Goal: Information Seeking & Learning: Learn about a topic

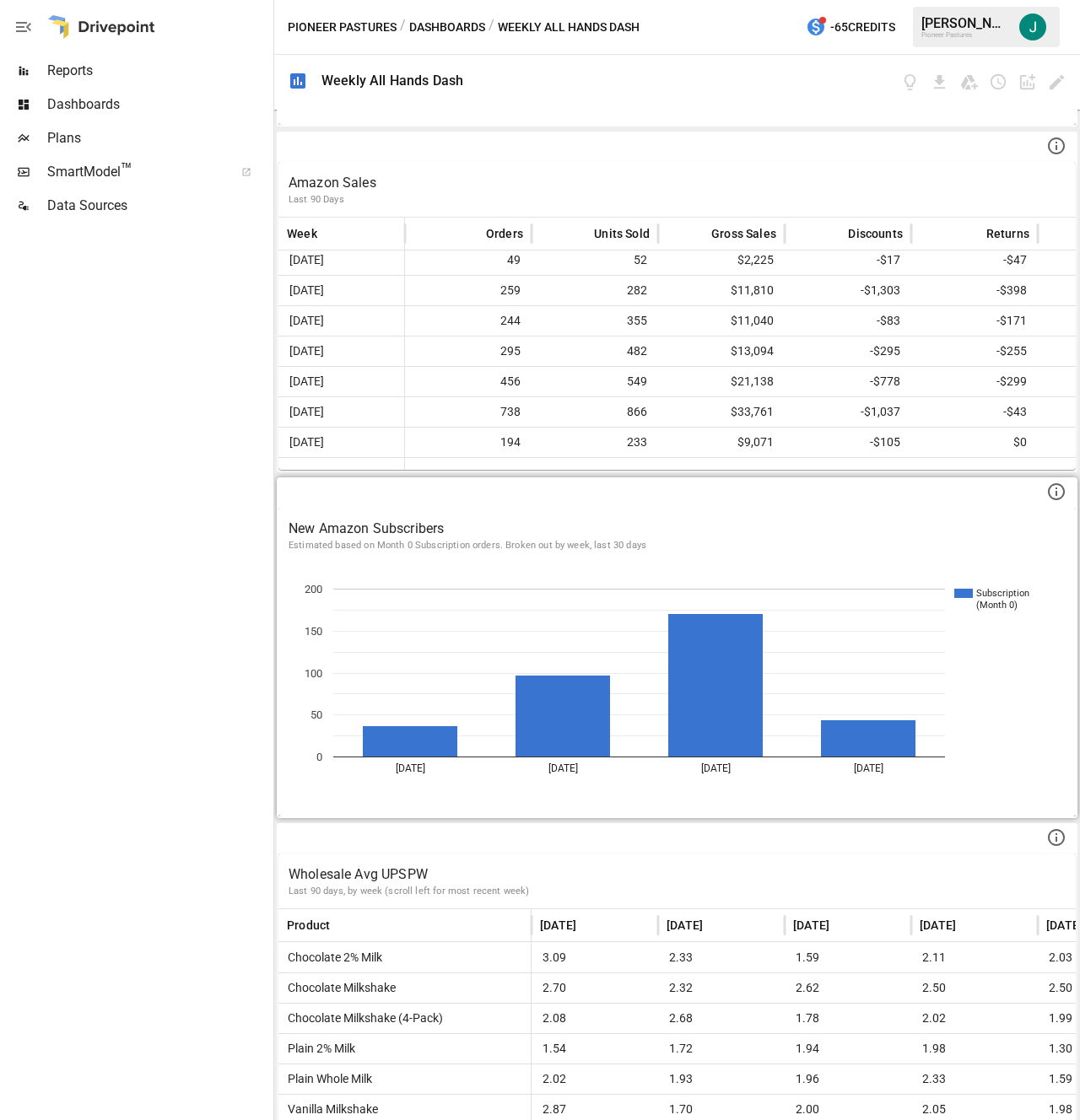
scroll to position [719, 0]
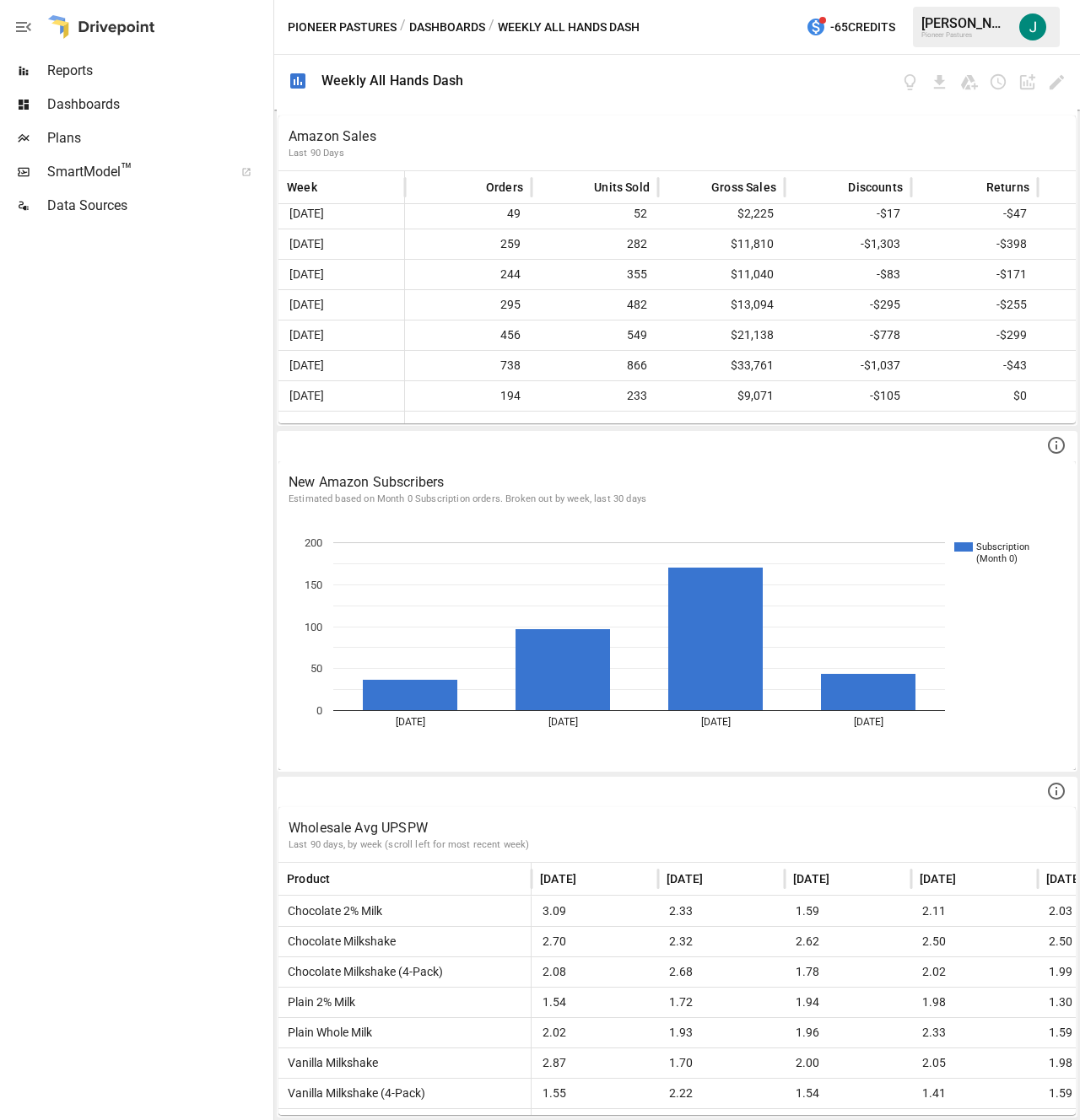
click at [572, 82] on div at bounding box center [771, 82] width 590 height 55
click at [1062, 81] on icon "Edit dashboard" at bounding box center [1057, 82] width 20 height 20
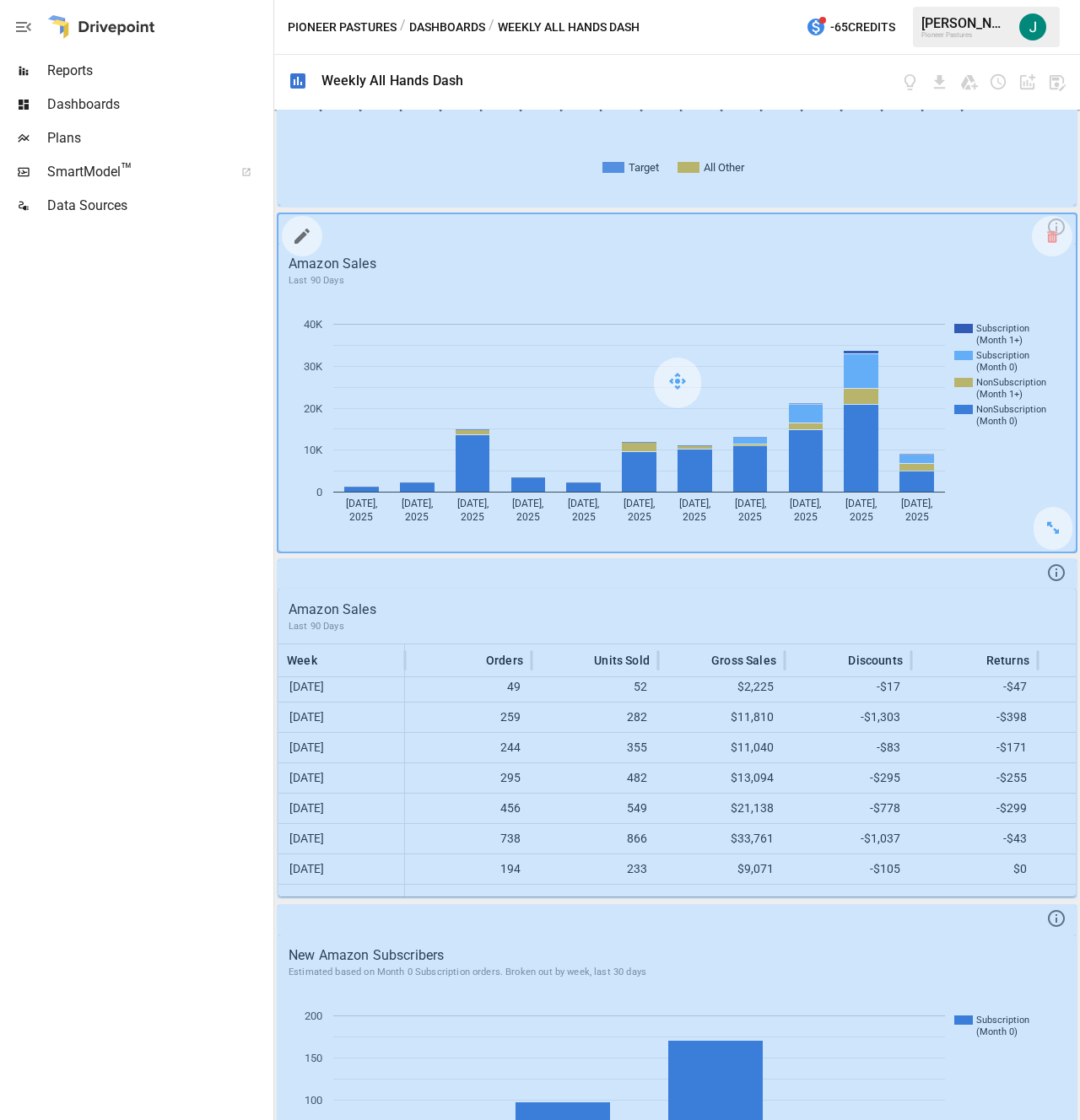
scroll to position [0, 0]
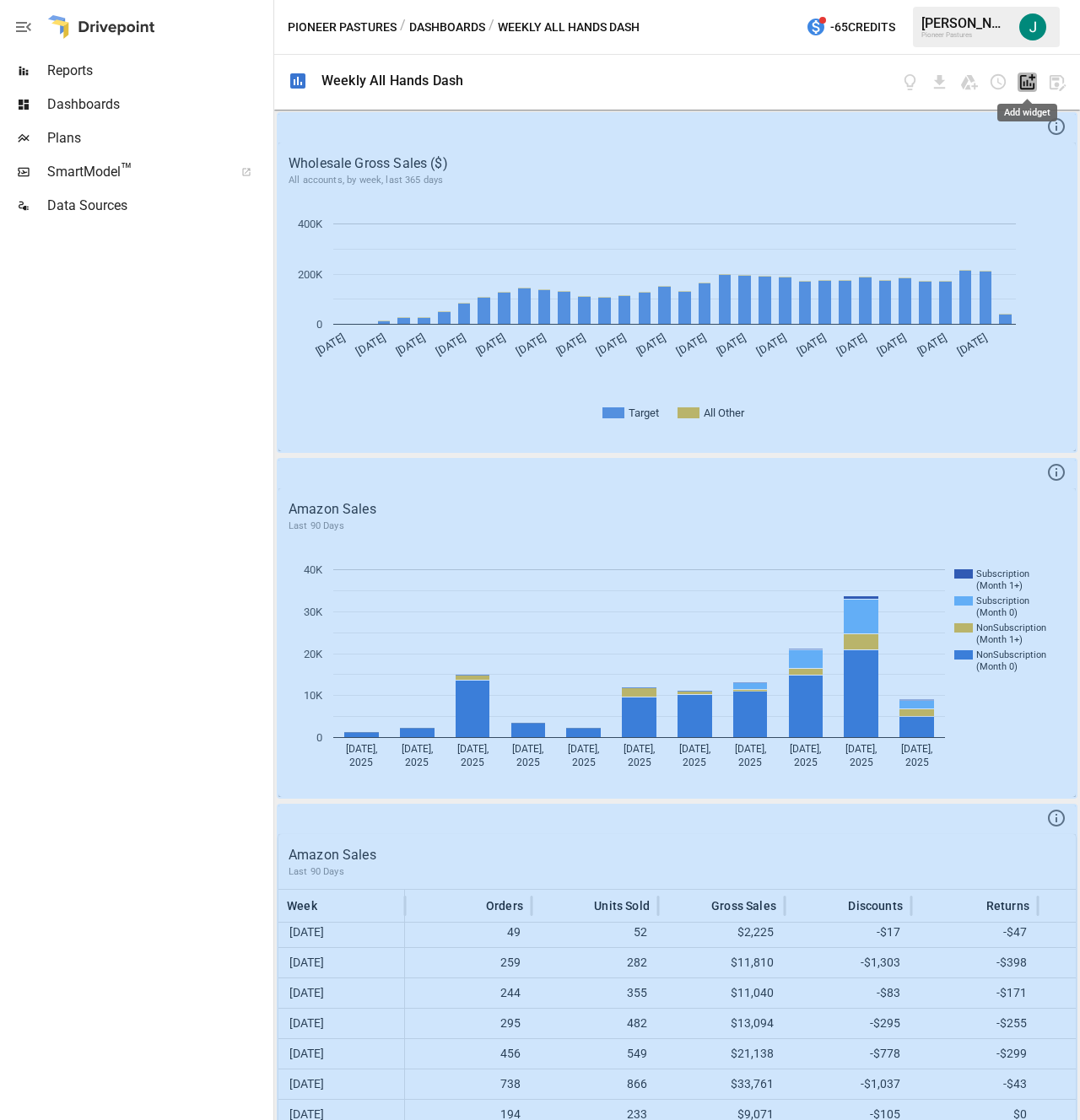
click at [1023, 77] on icon "Add widget" at bounding box center [1027, 82] width 20 height 20
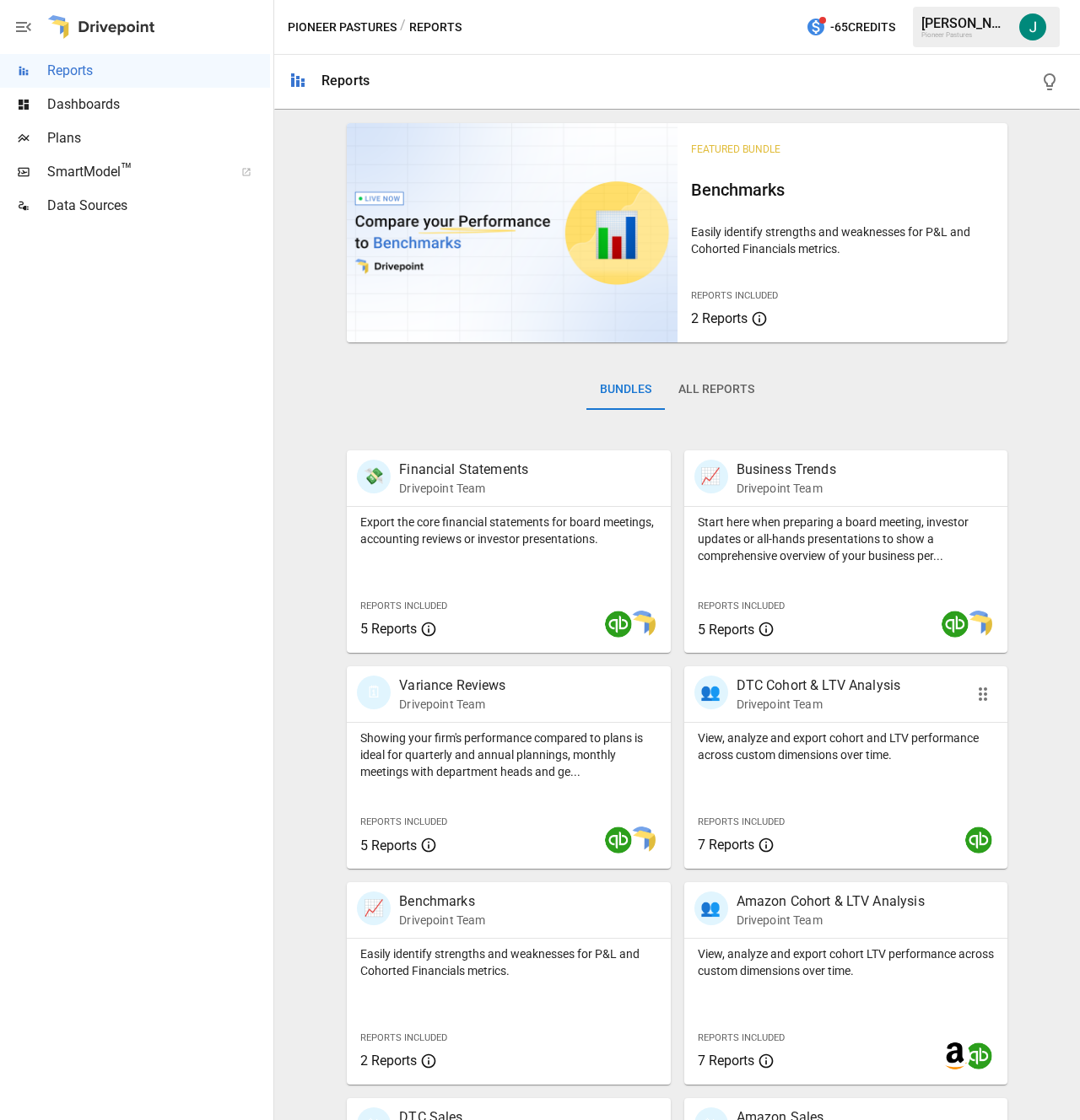
click at [842, 708] on p "Drivepoint Team" at bounding box center [819, 704] width 164 height 17
click at [537, 697] on div "🗓 Variance Reviews Drivepoint Team" at bounding box center [483, 694] width 252 height 37
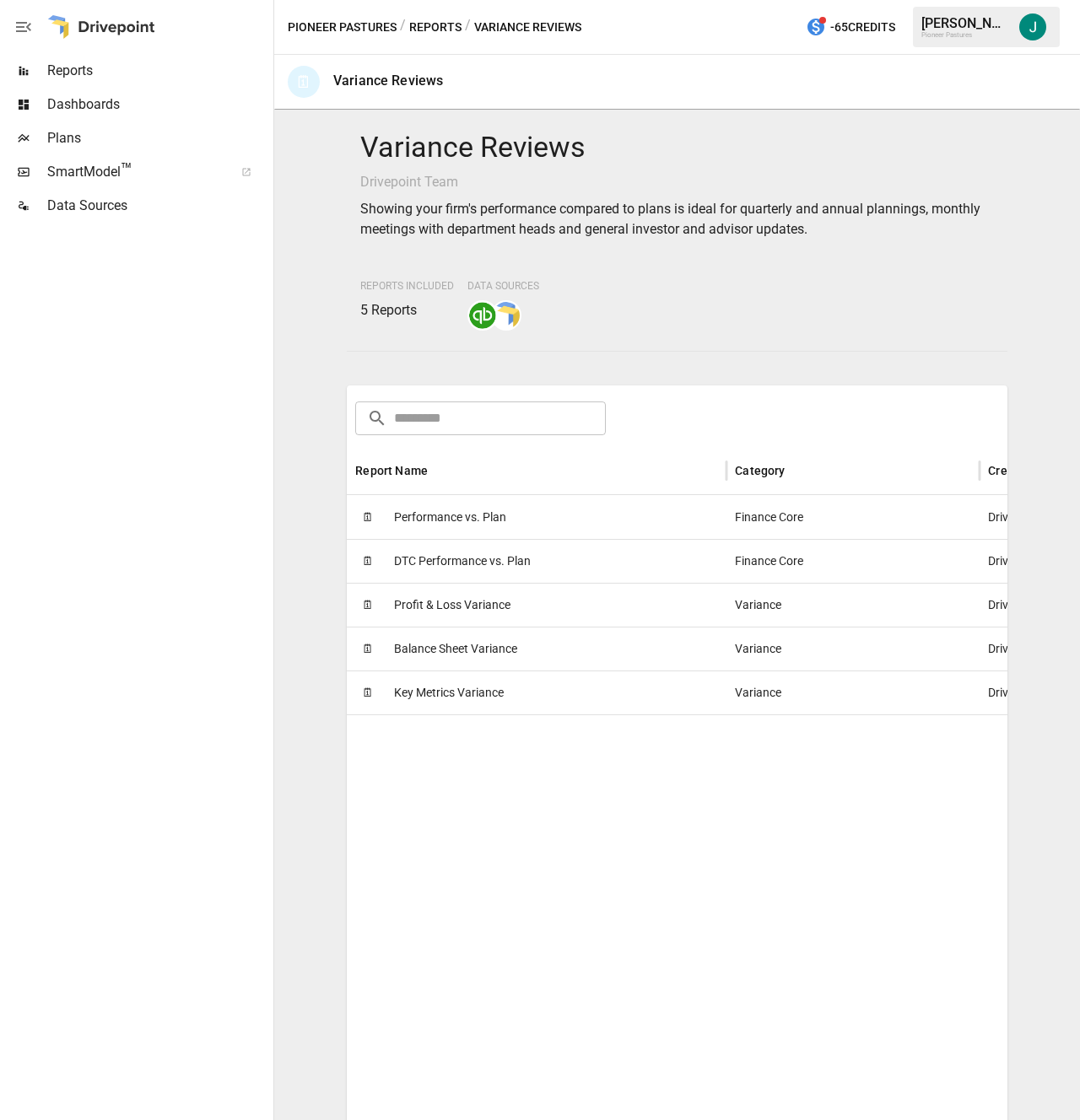
click at [440, 602] on span "Profit & Loss Variance" at bounding box center [452, 605] width 116 height 43
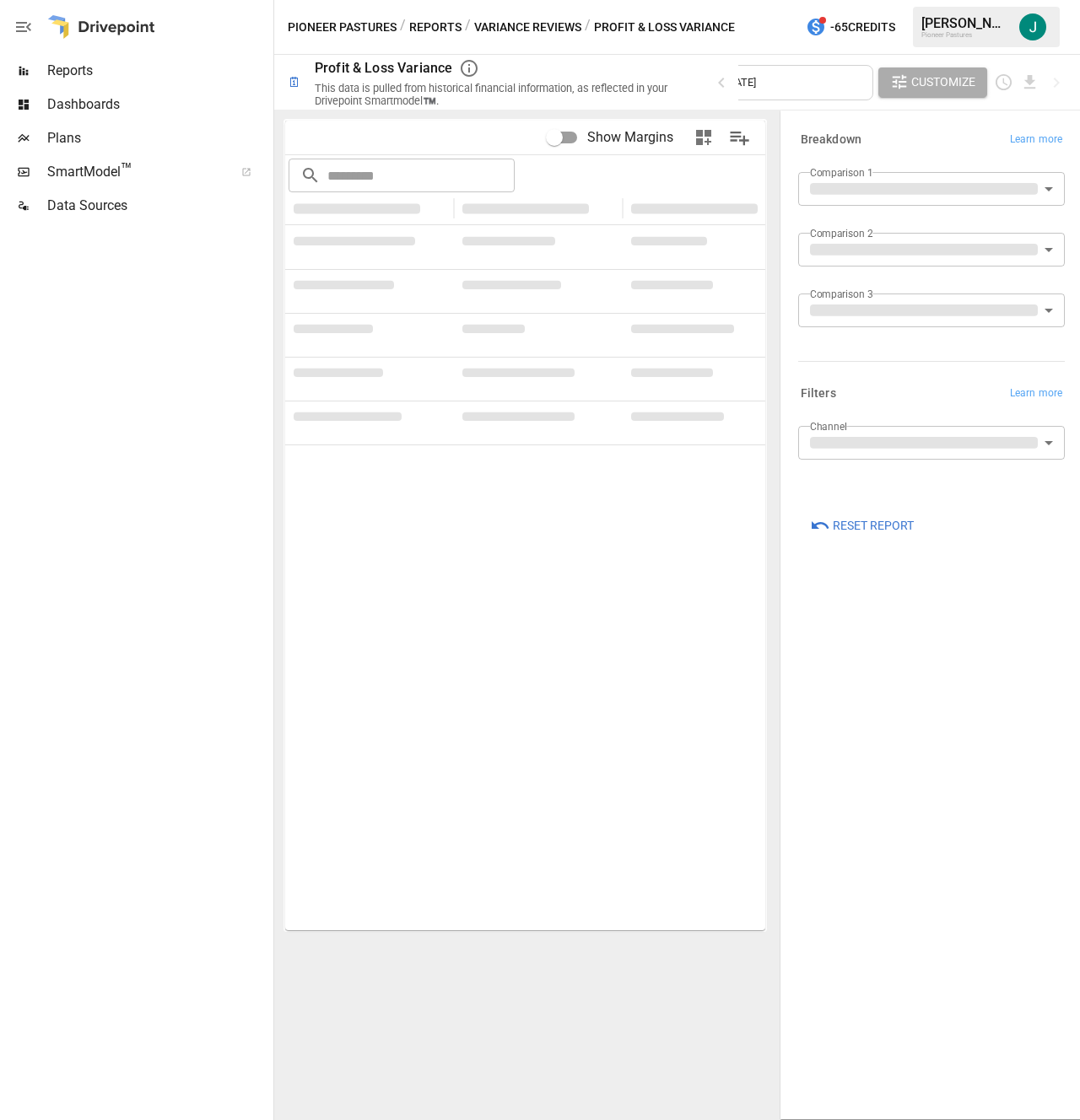
type input "**********"
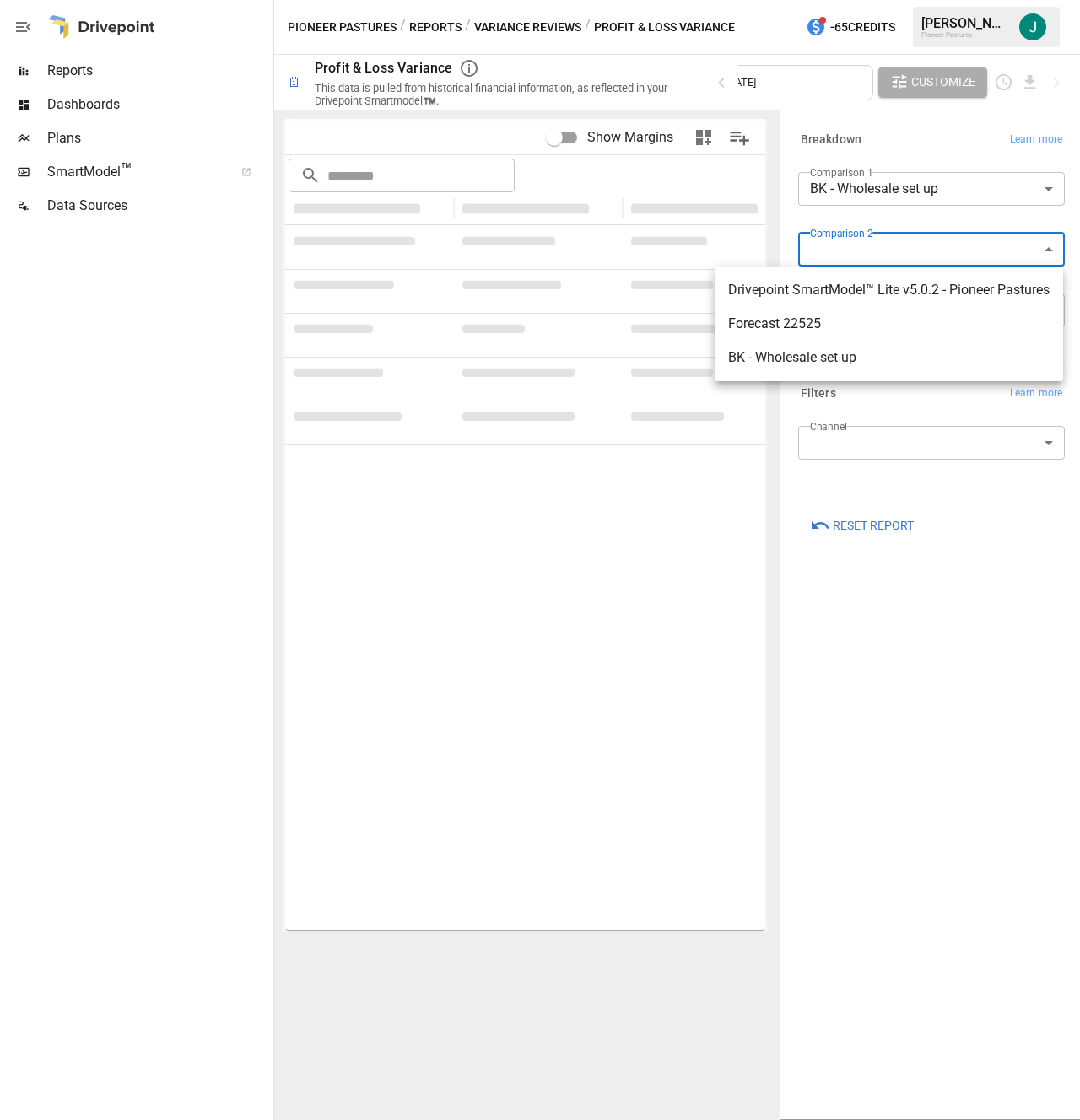
click at [888, 0] on body "**********" at bounding box center [540, 0] width 1080 height 0
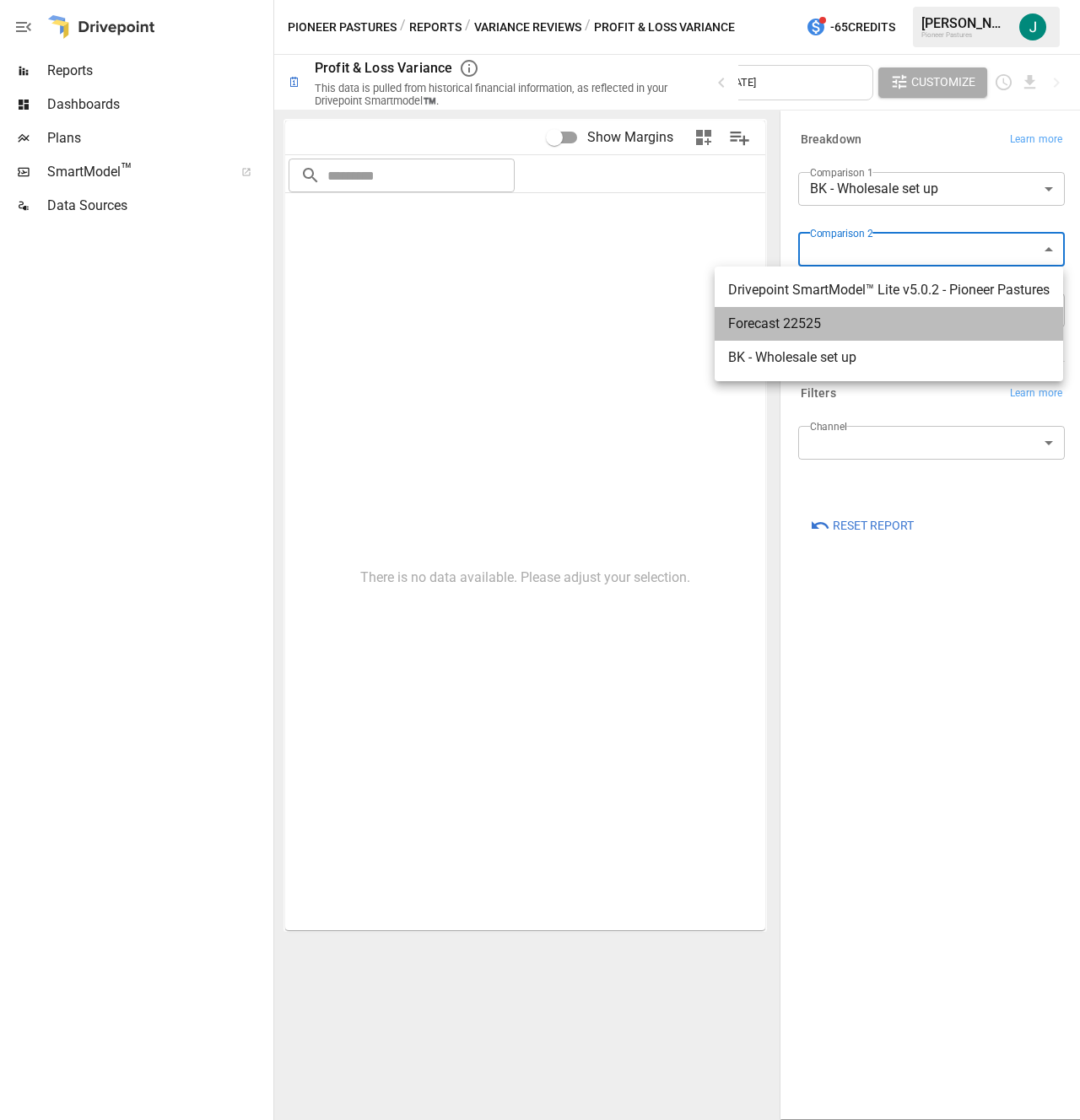
click at [852, 319] on span "Forecast 22525" at bounding box center [889, 324] width 322 height 21
type input "**********"
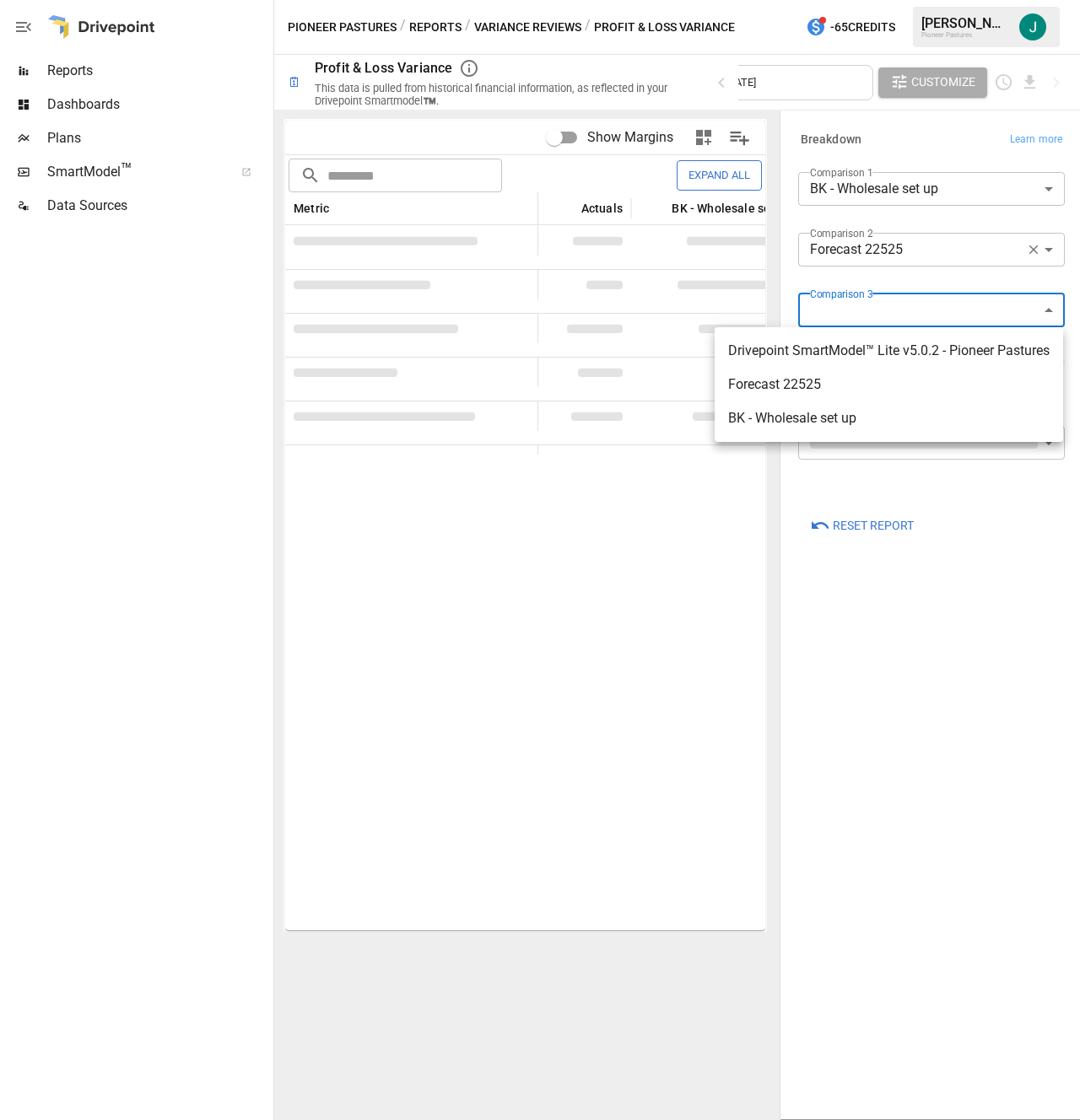
click at [866, 0] on body "**********" at bounding box center [540, 0] width 1080 height 0
click at [836, 410] on span "BK - Wholesale set up" at bounding box center [889, 418] width 322 height 21
type input "**********"
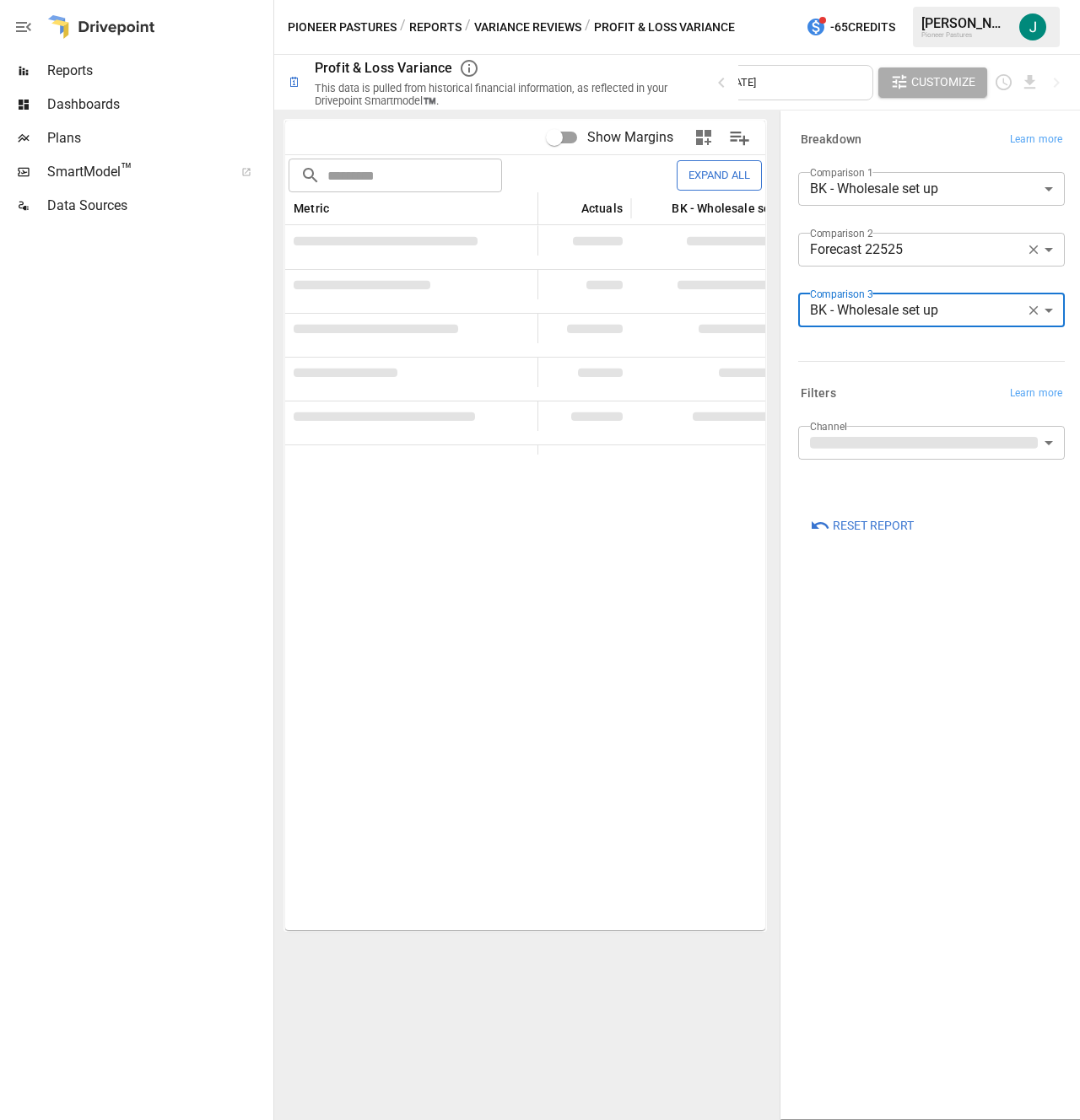
click at [882, 669] on div "**********" at bounding box center [931, 614] width 294 height 1000
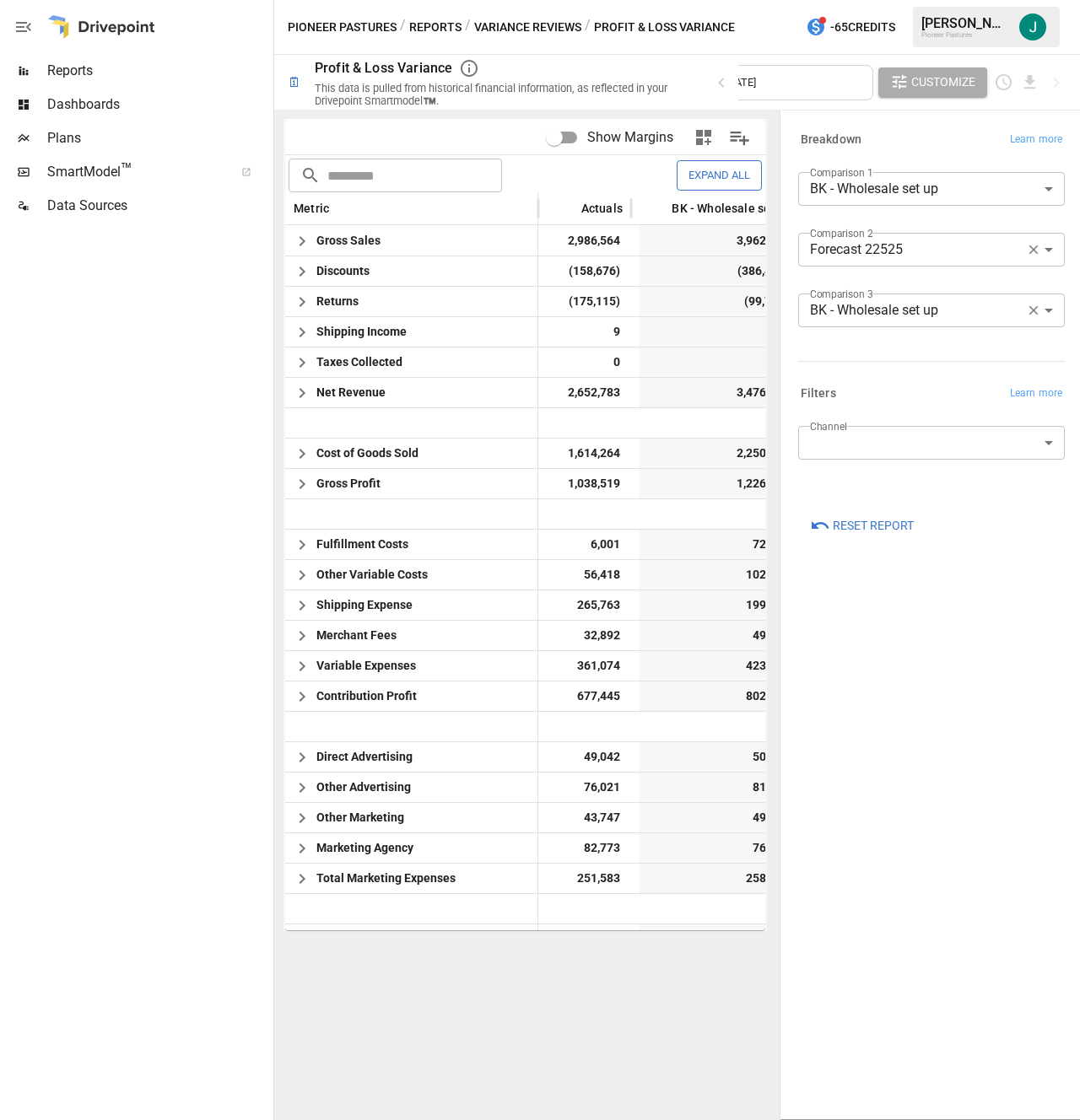
click at [918, 0] on body "Reports Dashboards Plans SmartModel ™ Data Sources Pioneer Pastures / Reports /…" at bounding box center [540, 0] width 1080 height 0
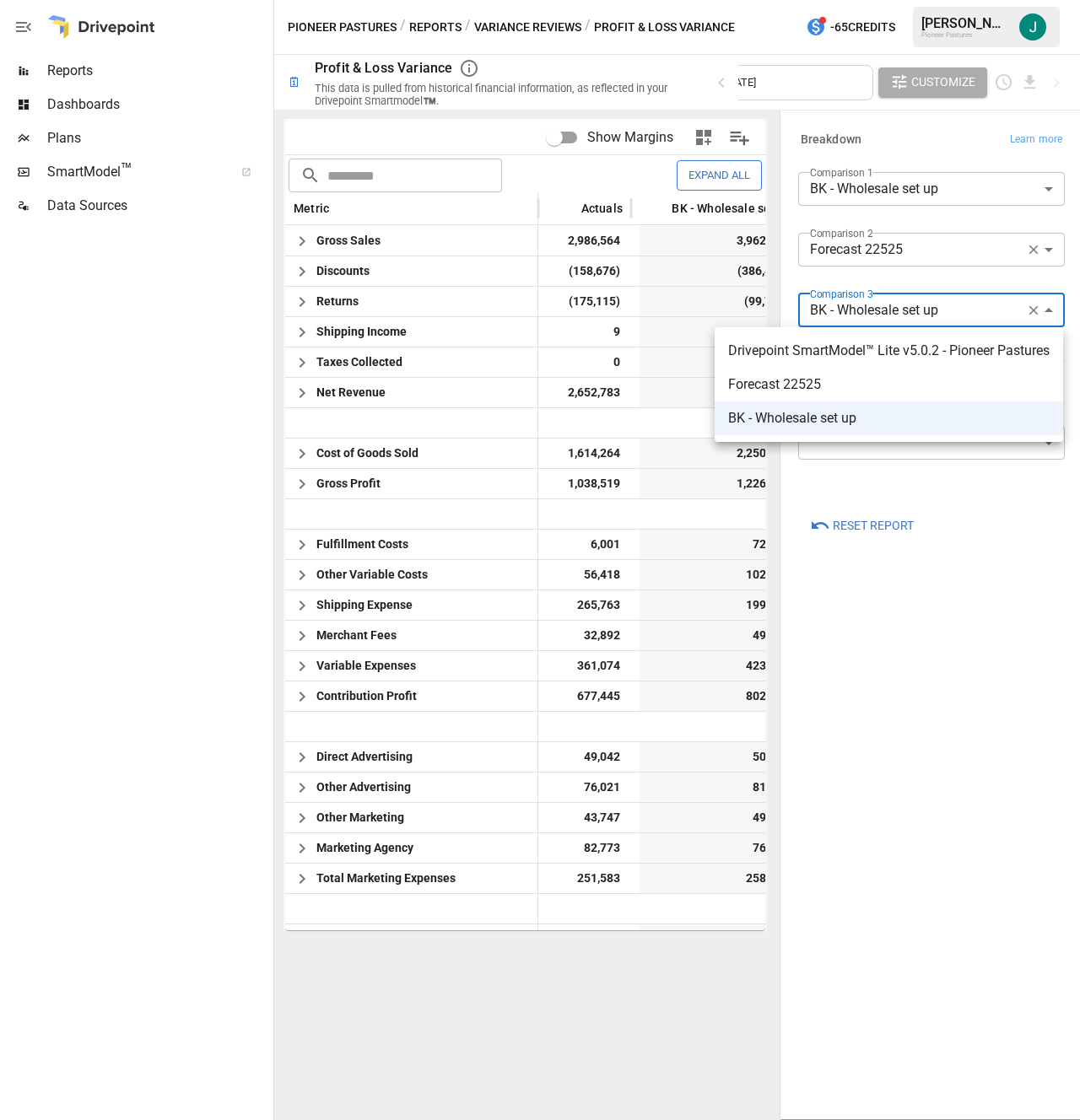
click at [976, 718] on div at bounding box center [540, 560] width 1080 height 1120
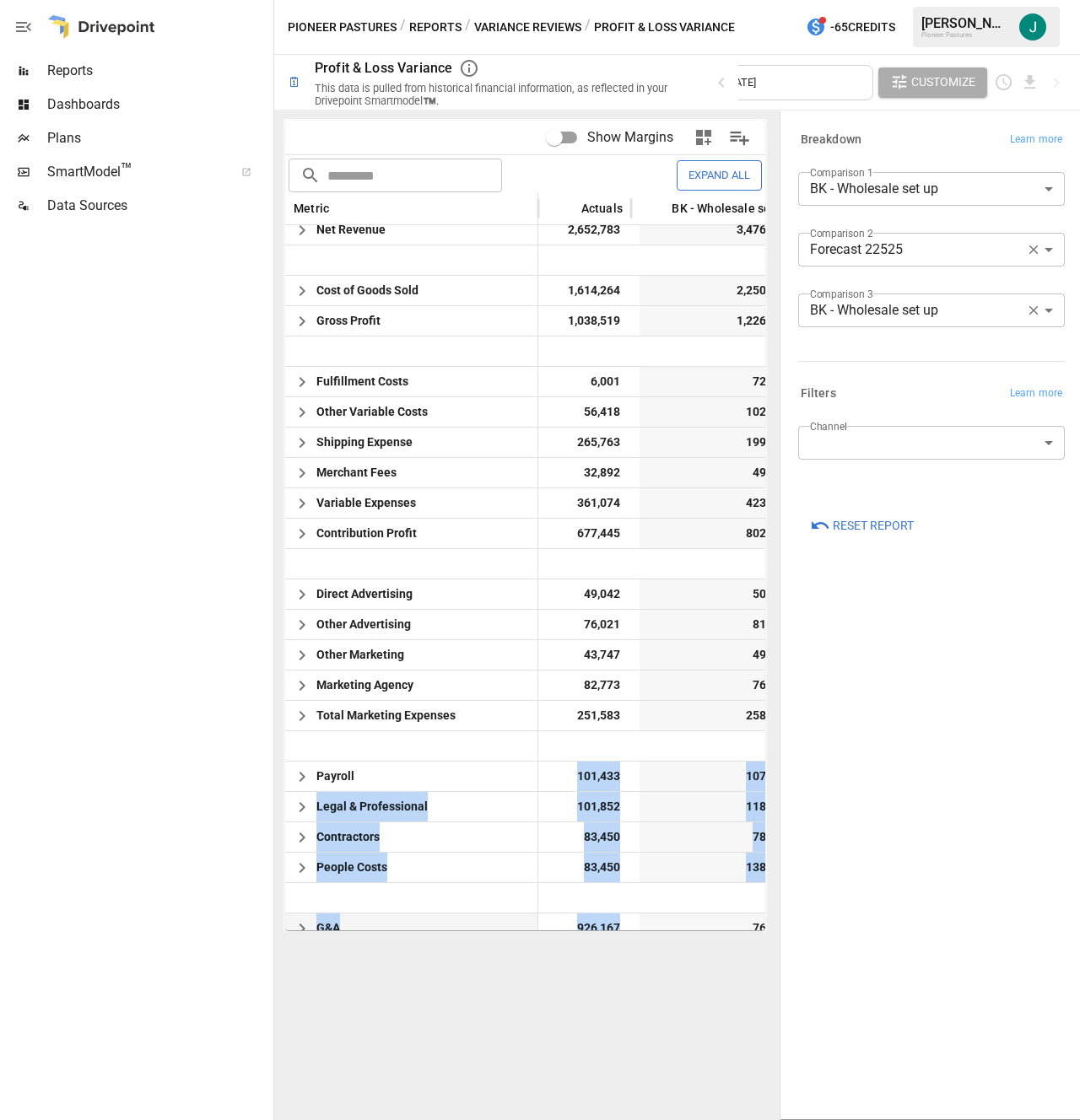
drag, startPoint x: 551, startPoint y: 926, endPoint x: 622, endPoint y: 924, distance: 71.0
click at [622, 924] on div "Net Revenue 2,652,783 3,476,733 (823,950) -23.7% Cost of Goods Sold 1,614,264 2…" at bounding box center [995, 806] width 1421 height 1184
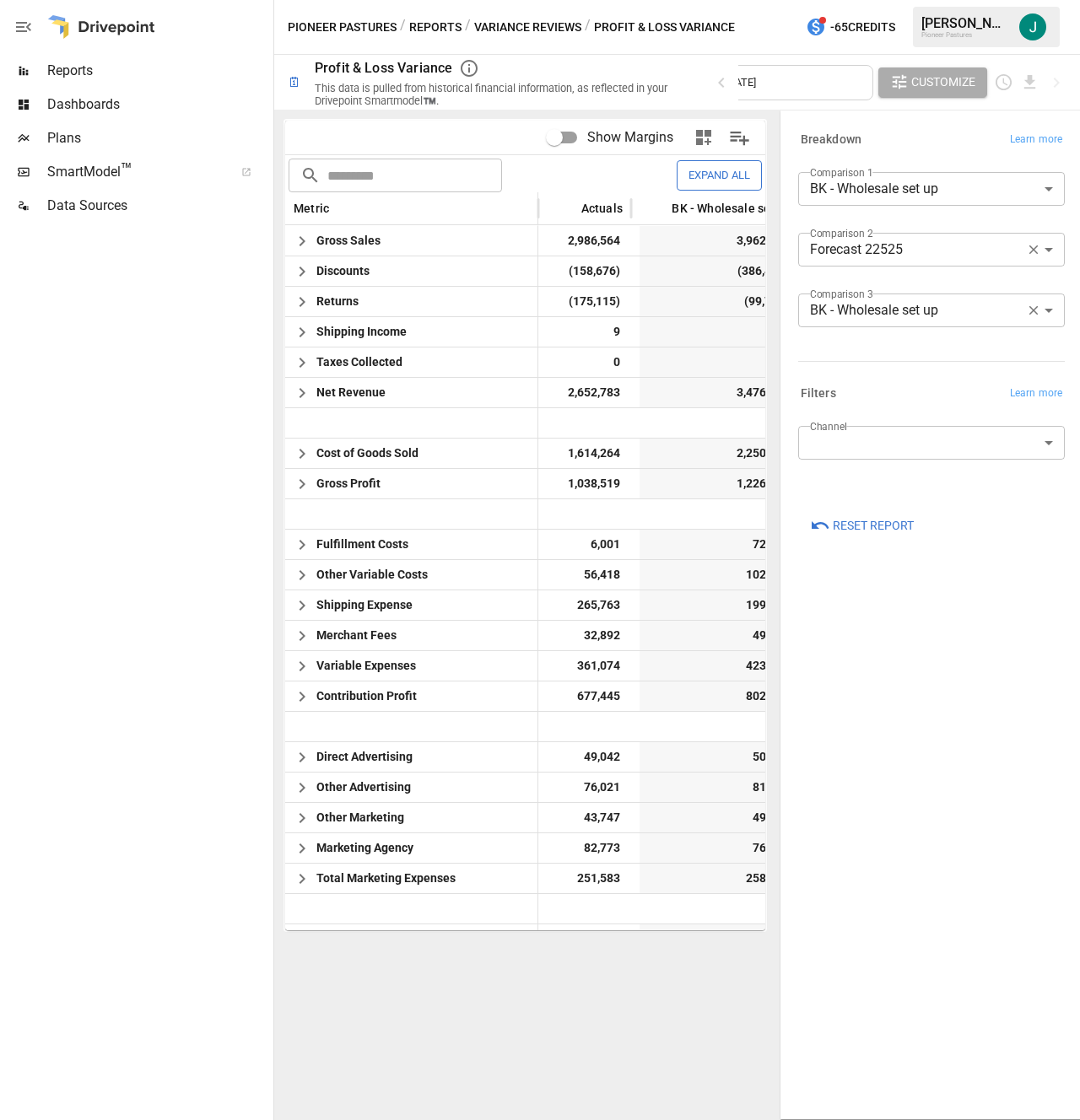
click at [923, 0] on body "Reports Dashboards Plans SmartModel ™ Data Sources Pioneer Pastures / Reports /…" at bounding box center [540, 0] width 1080 height 0
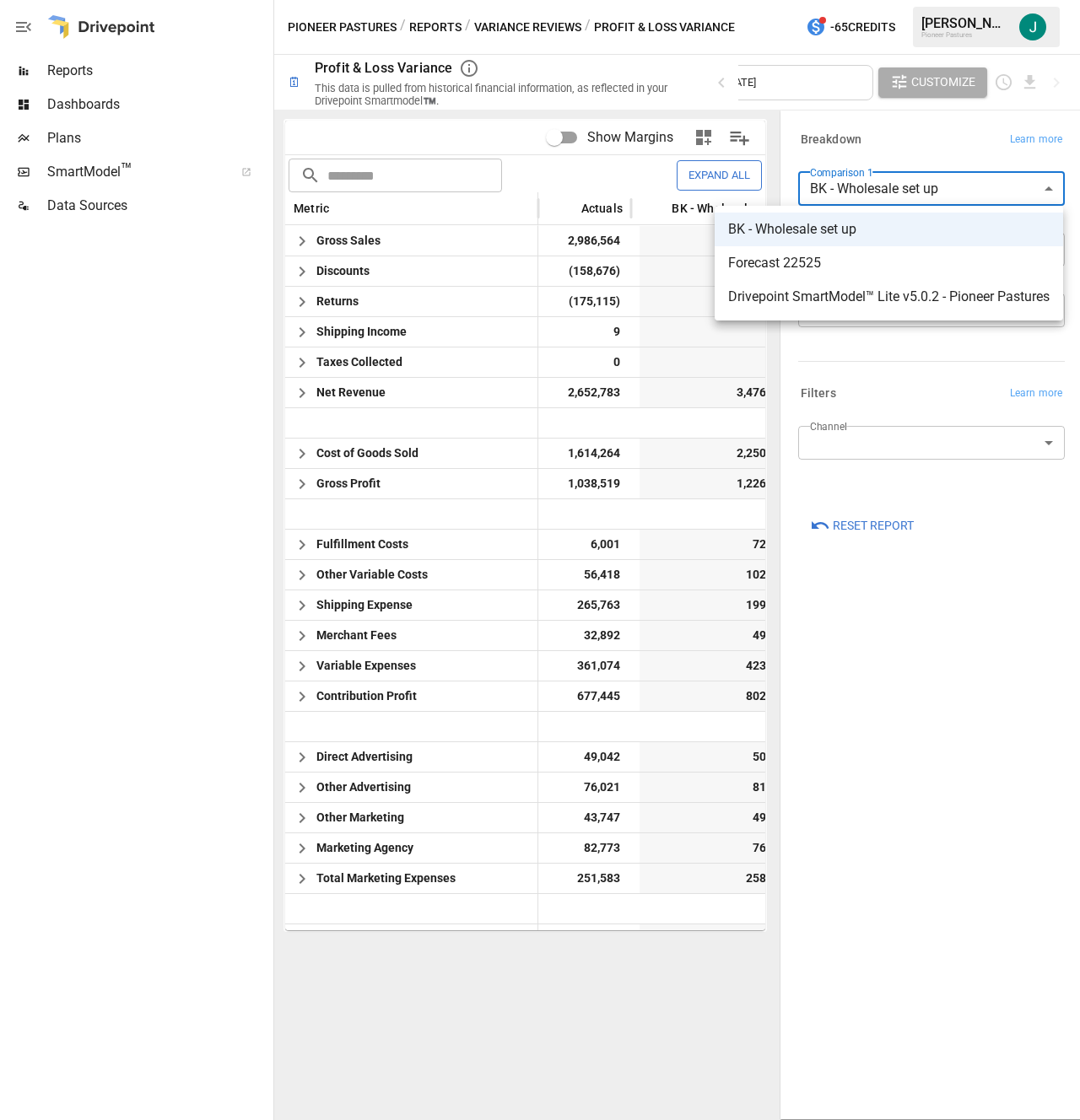
click at [696, 82] on div at bounding box center [540, 560] width 1080 height 1120
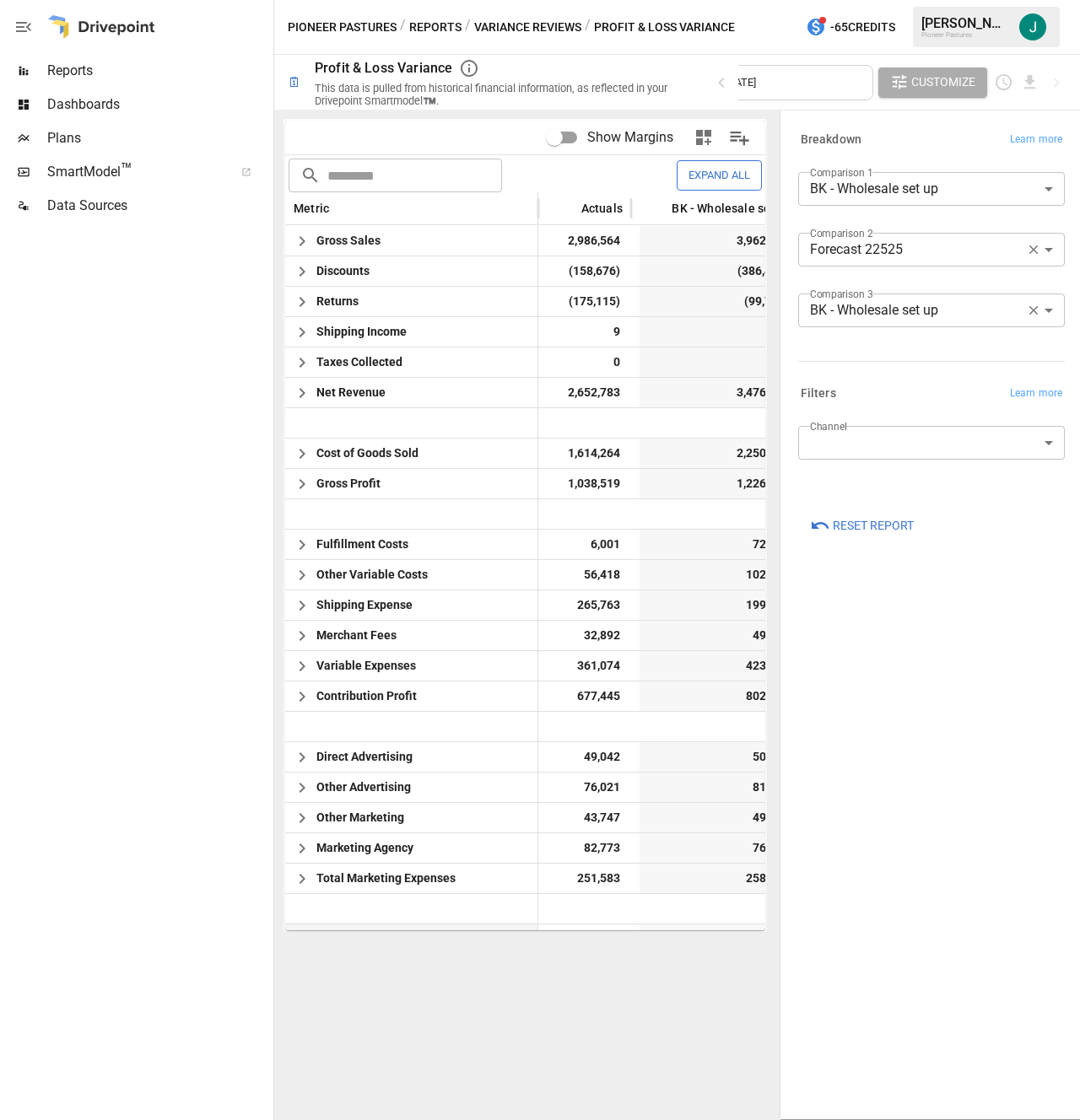
click at [649, 928] on span "107,412" at bounding box center [715, 939] width 151 height 30
click at [737, 926] on span "107,412" at bounding box center [715, 939] width 151 height 30
drag, startPoint x: 739, startPoint y: 926, endPoint x: 641, endPoint y: 926, distance: 98.0
click at [641, 926] on span "107,412" at bounding box center [715, 939] width 151 height 30
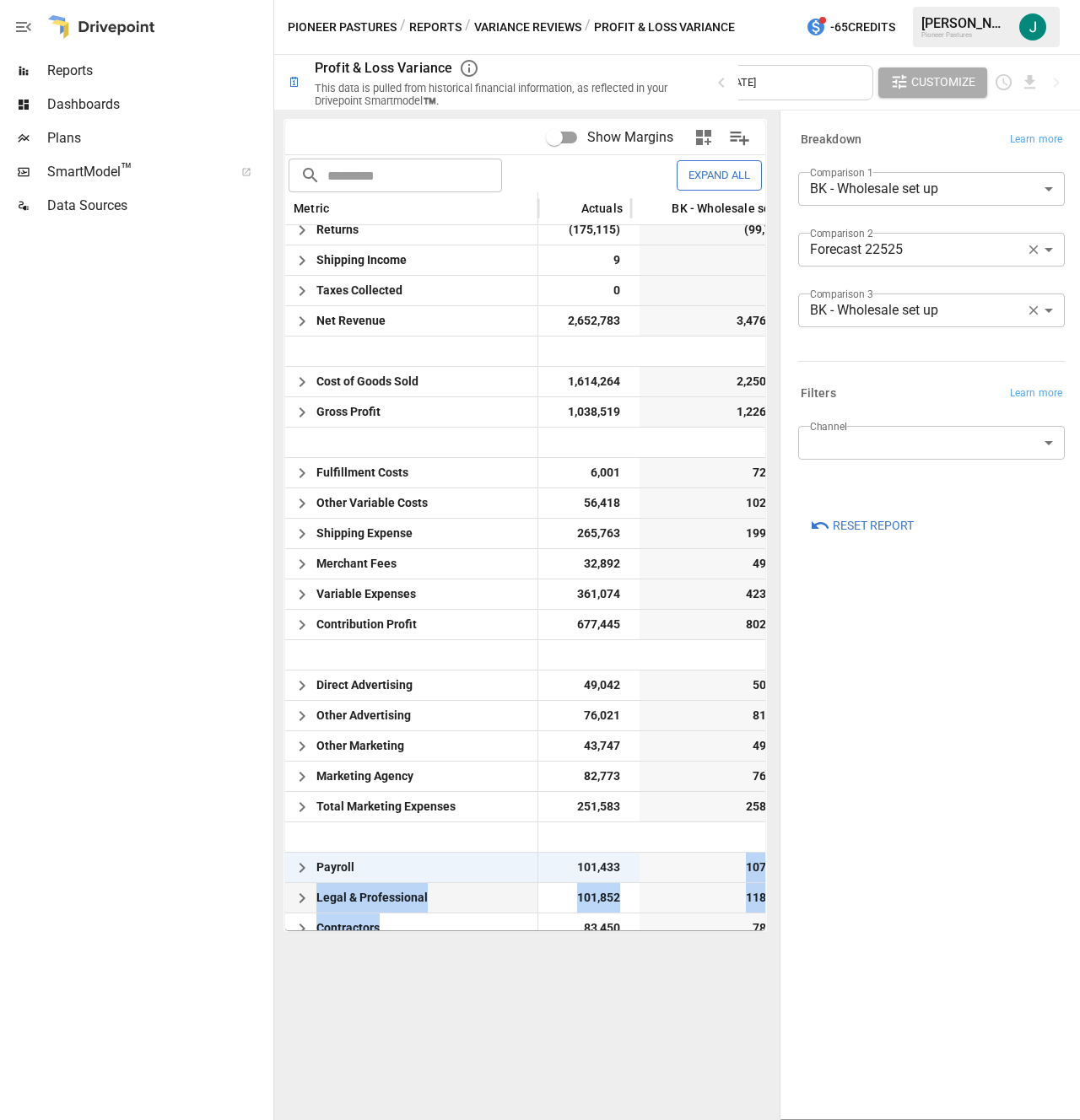
scroll to position [90, 0]
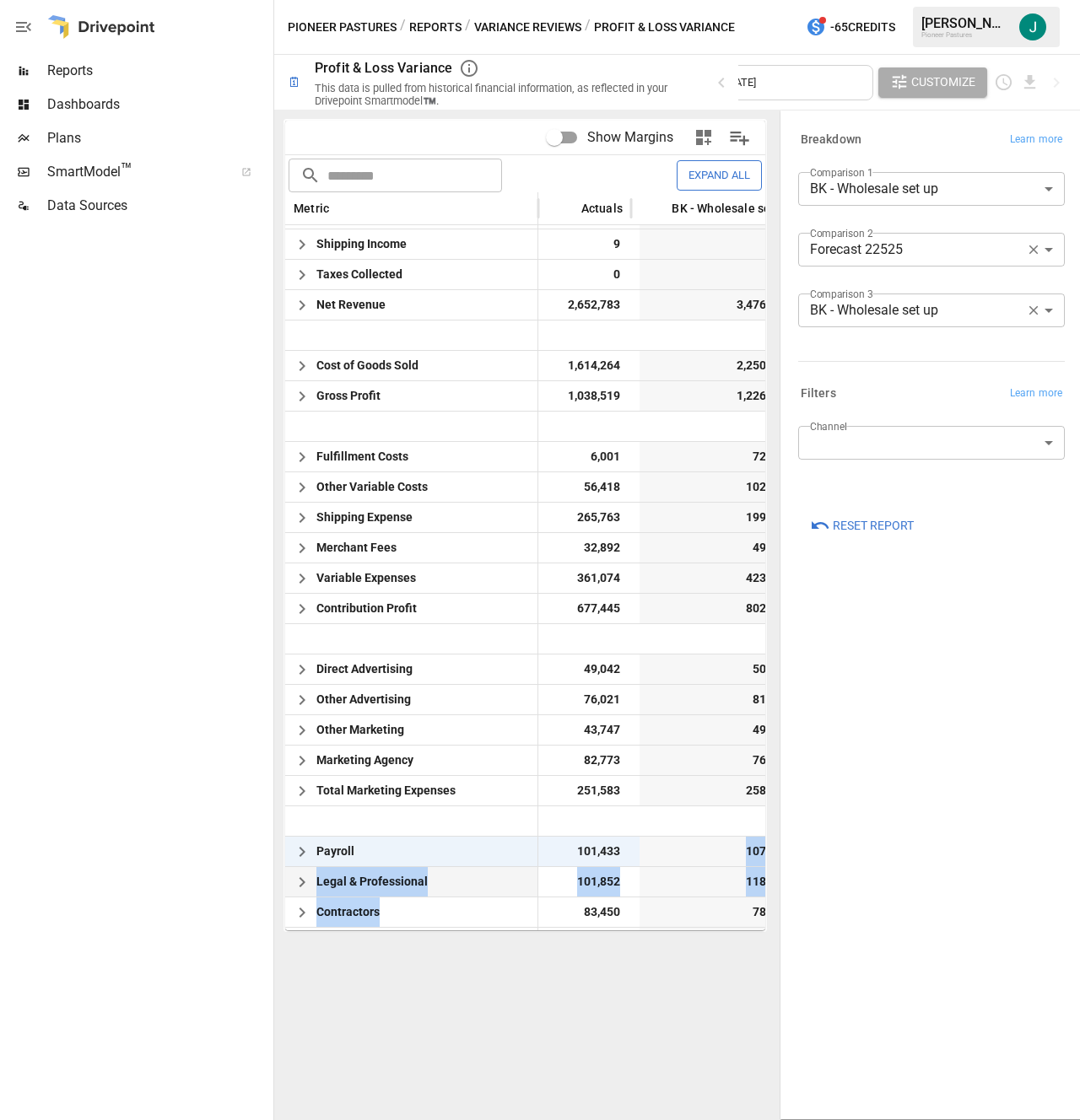
drag, startPoint x: 593, startPoint y: 926, endPoint x: 561, endPoint y: 924, distance: 32.1
click at [561, 924] on div "Returns (175,115) (99,772) (75,343) -75.5% Shipping Income 9 0 9 0.0% Taxes Col…" at bounding box center [995, 775] width 1421 height 1154
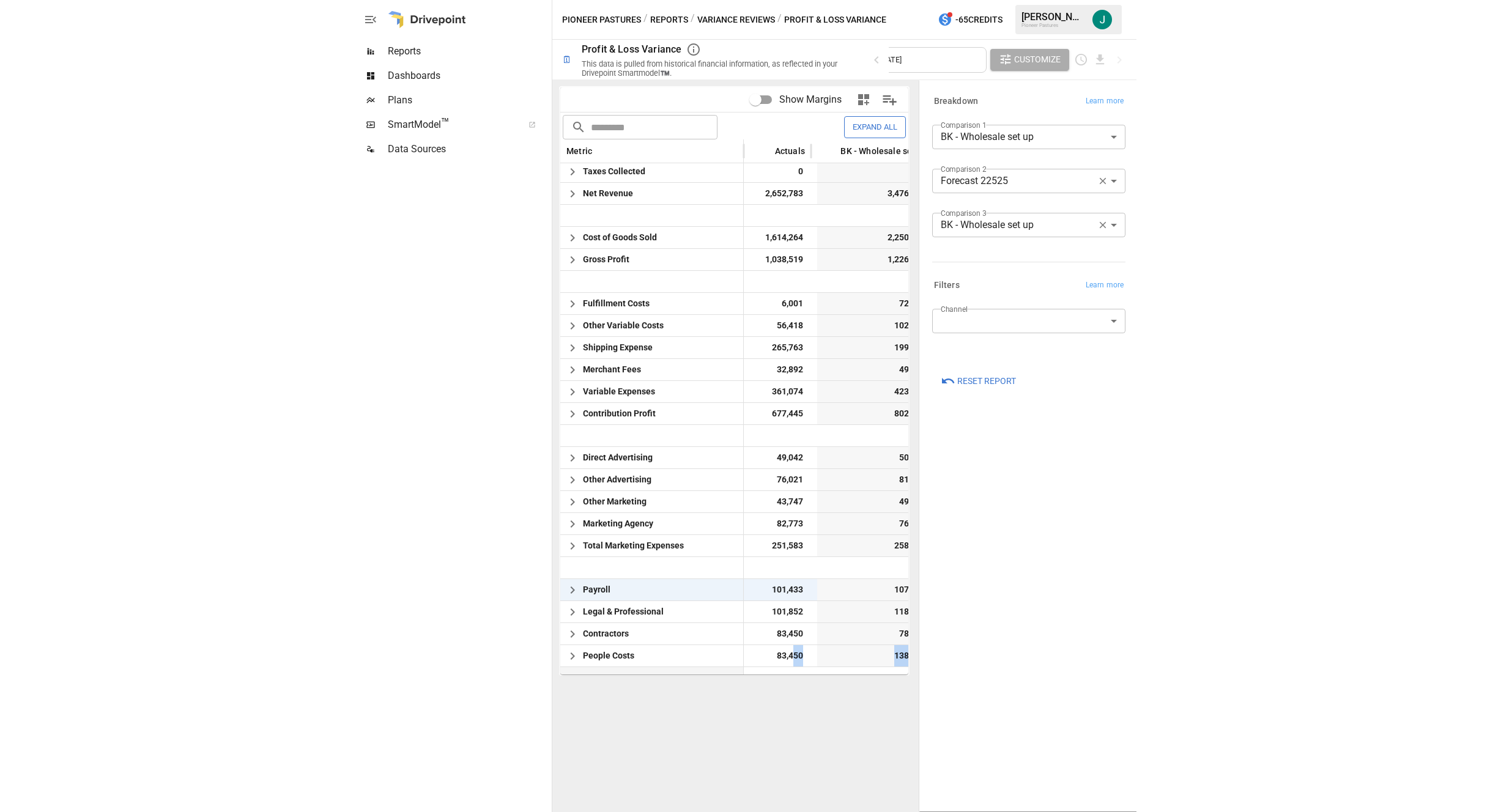
scroll to position [99, 0]
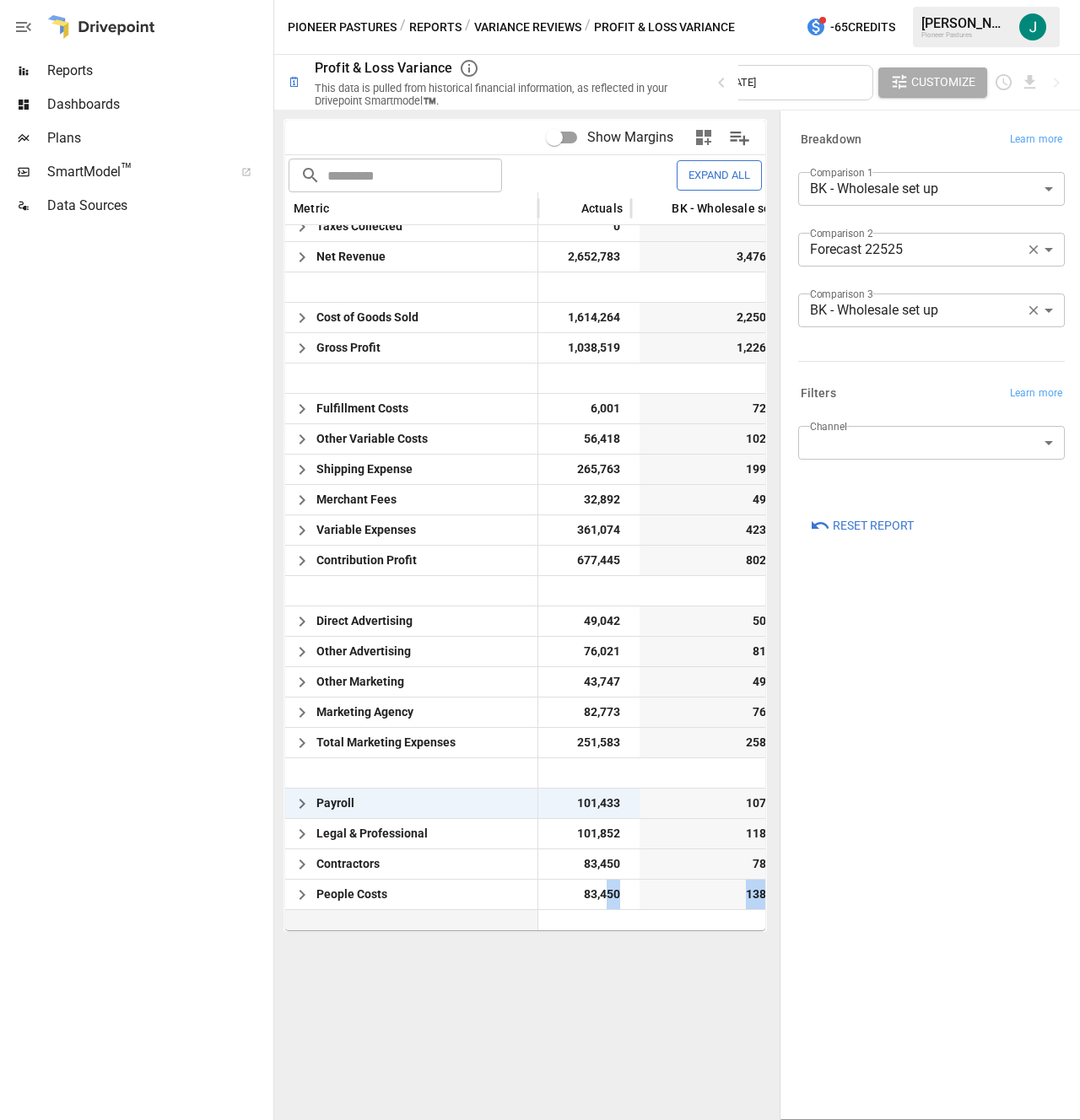
drag, startPoint x: 606, startPoint y: 927, endPoint x: 519, endPoint y: 920, distance: 87.3
click at [519, 920] on div "Taxes Collected 0 0 0 0.0% Net Revenue 2,652,783 3,476,733 (823,950) -23.7% Cos…" at bounding box center [995, 787] width 1421 height 1154
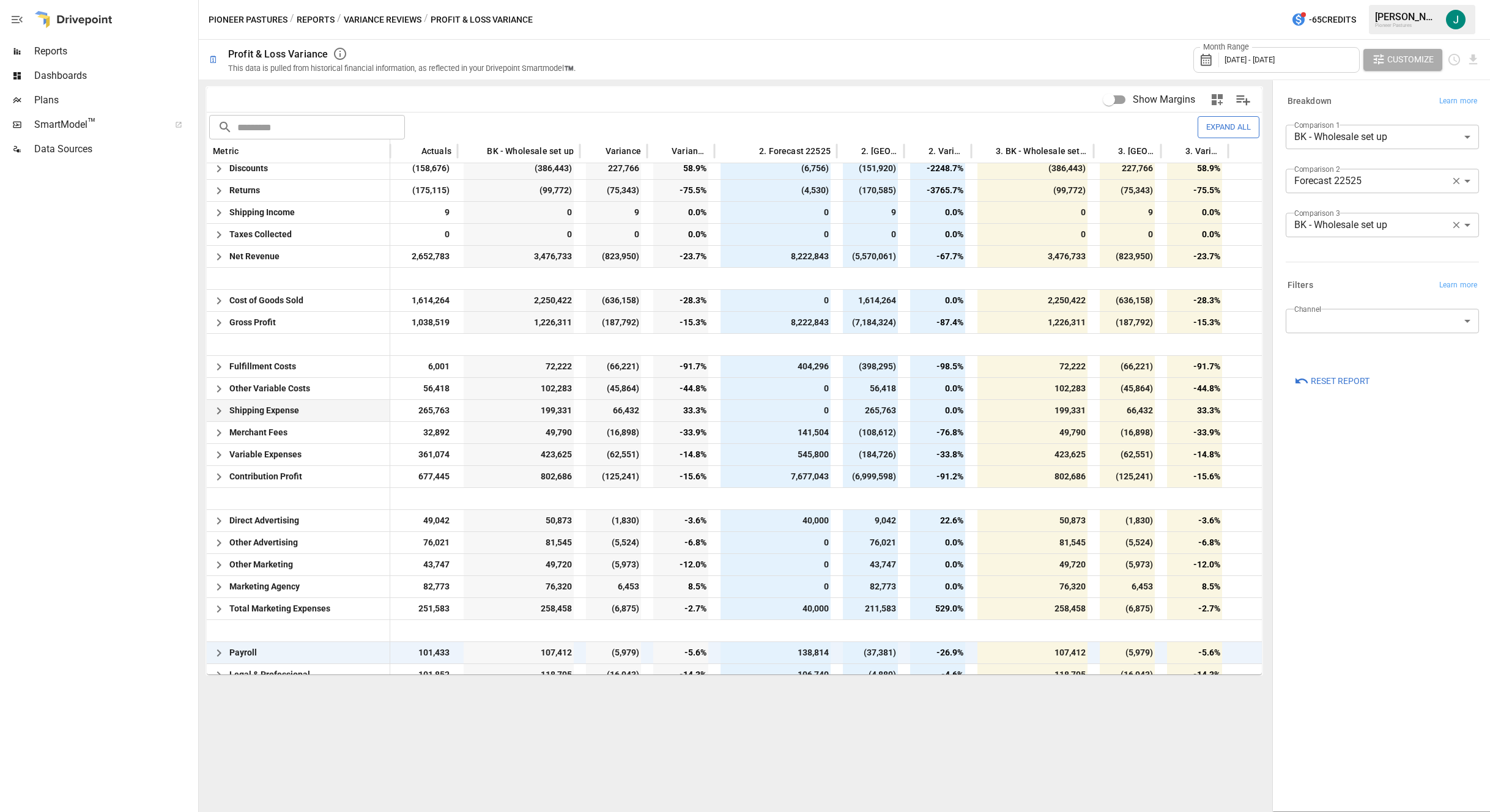
scroll to position [0, 0]
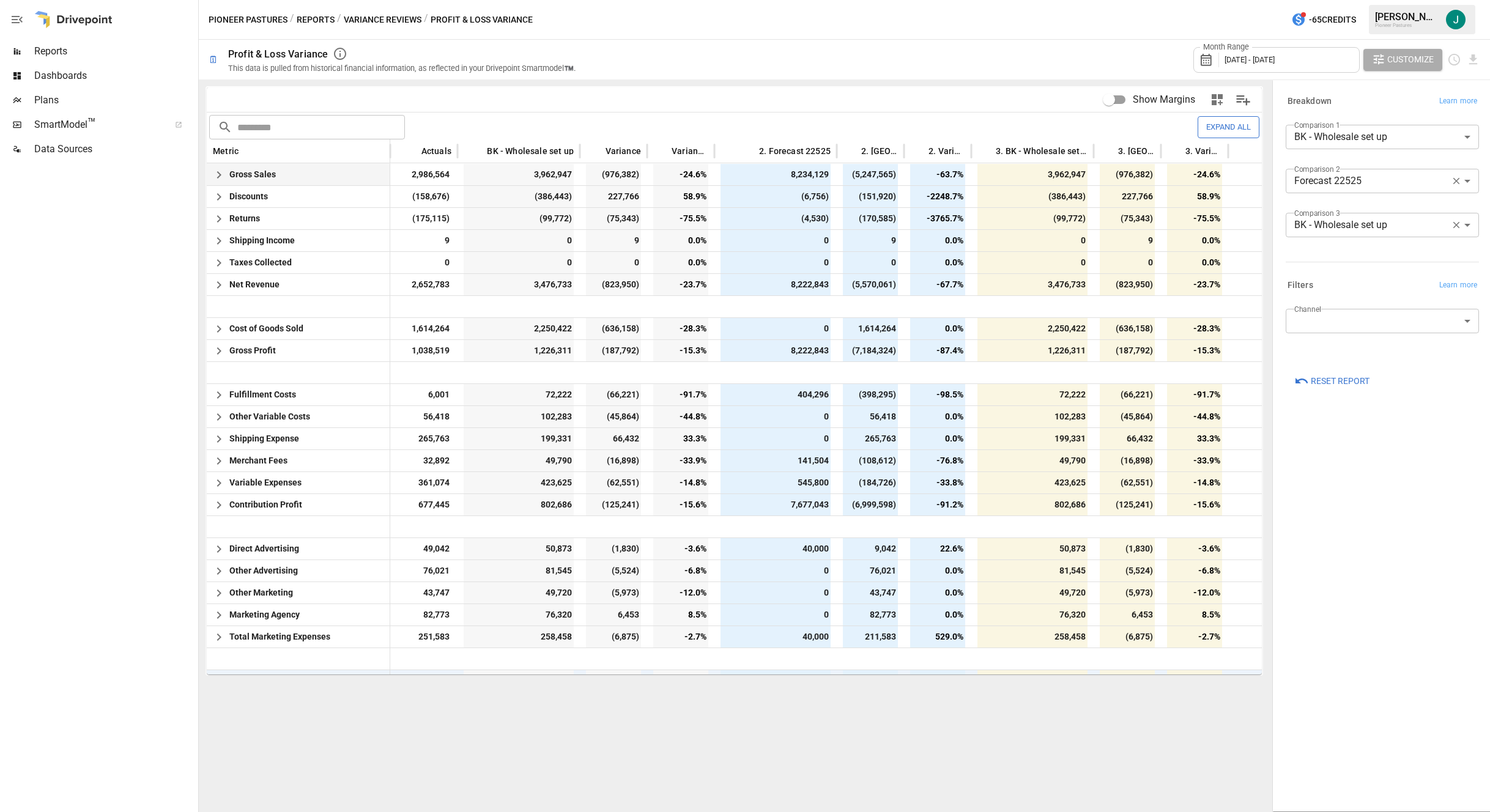
click at [239, 176] on span "Gross Sales" at bounding box center [252, 174] width 47 height 10
click at [215, 176] on icon "button" at bounding box center [219, 175] width 15 height 15
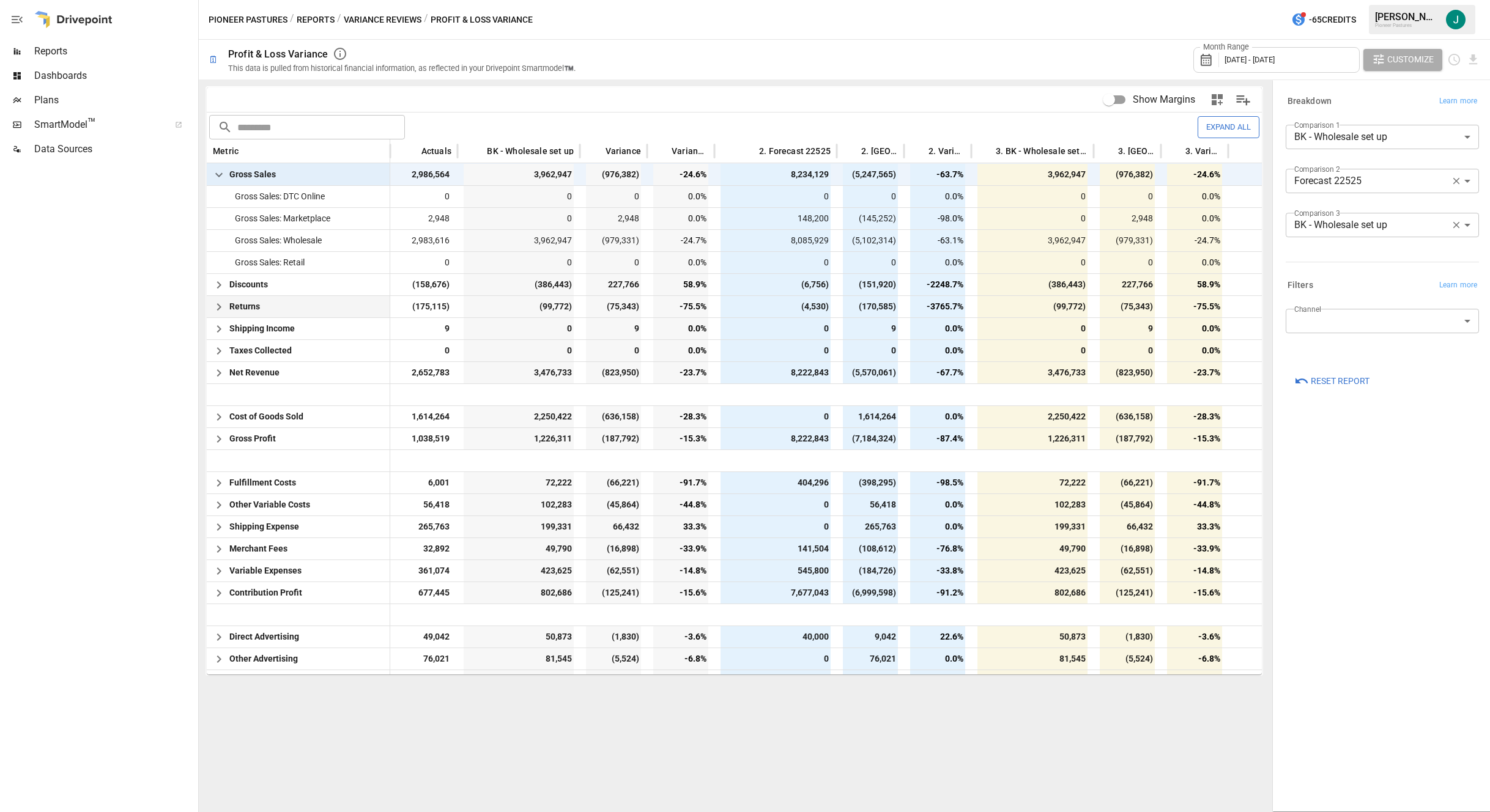
click at [239, 309] on span "Returns" at bounding box center [244, 306] width 30 height 10
click at [218, 306] on icon "button" at bounding box center [219, 307] width 15 height 15
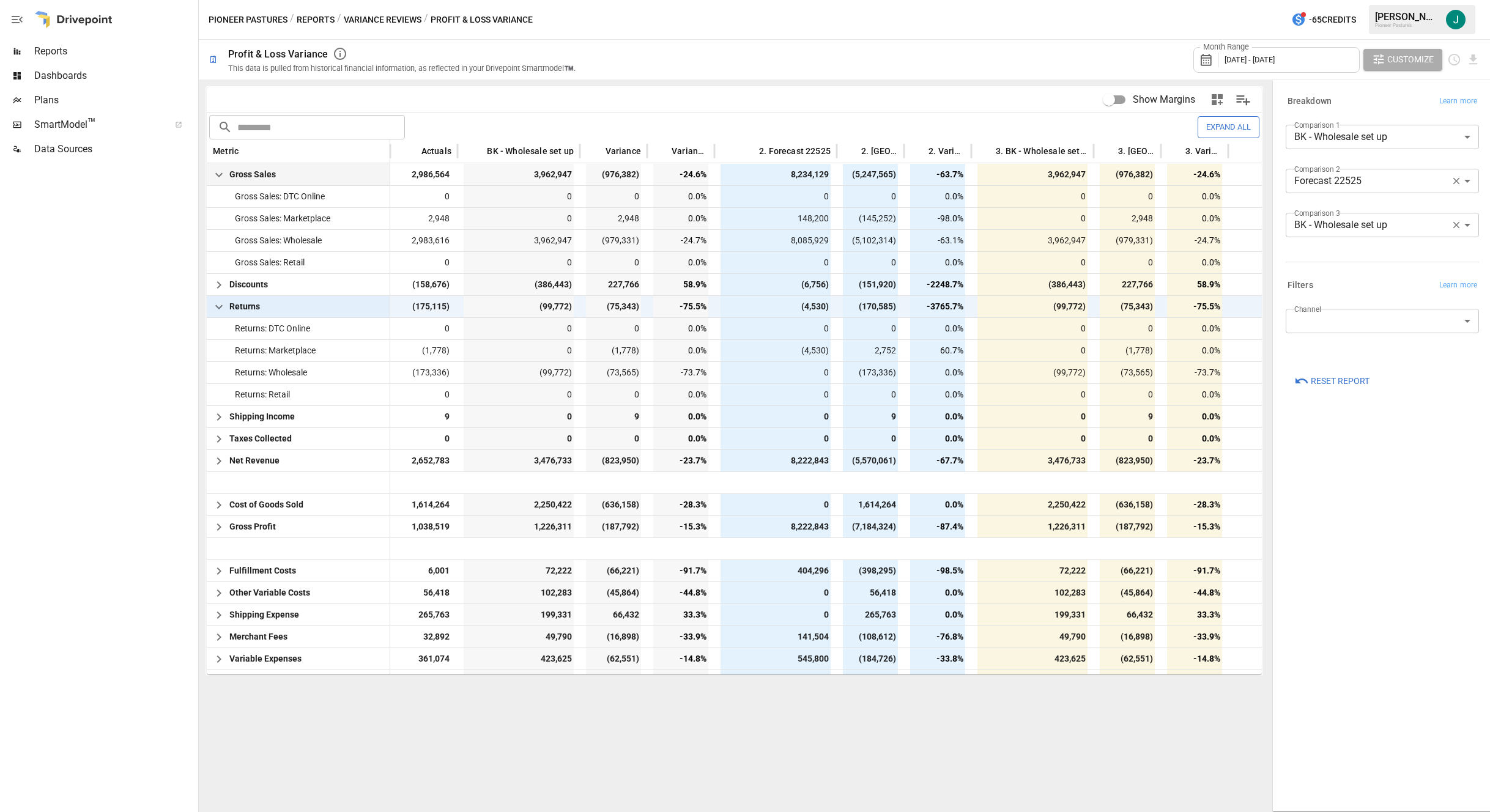
click at [218, 306] on icon "button" at bounding box center [219, 307] width 15 height 15
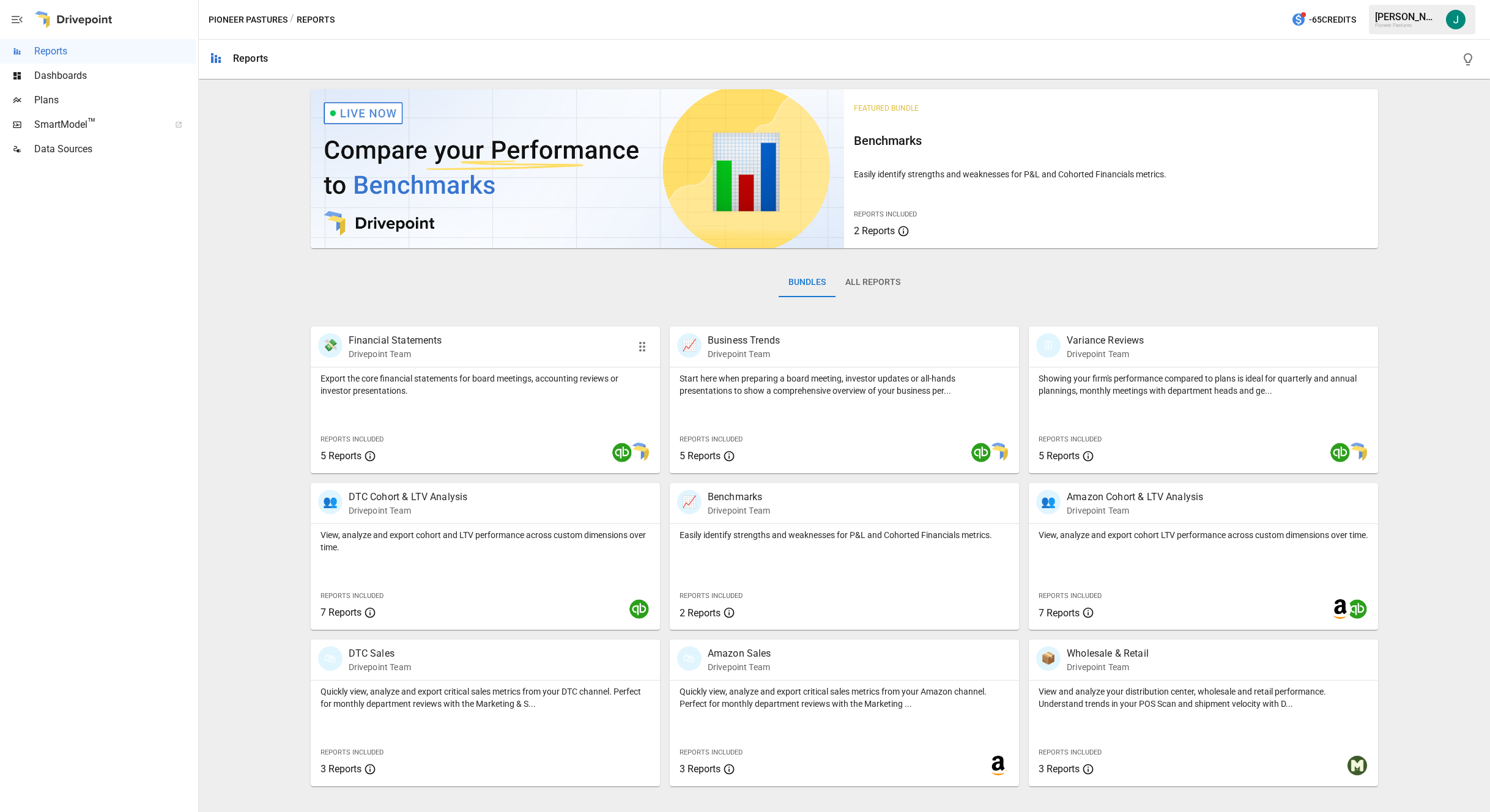
click at [473, 365] on div "💸 Financial Statements Drivepoint Team" at bounding box center [485, 346] width 349 height 40
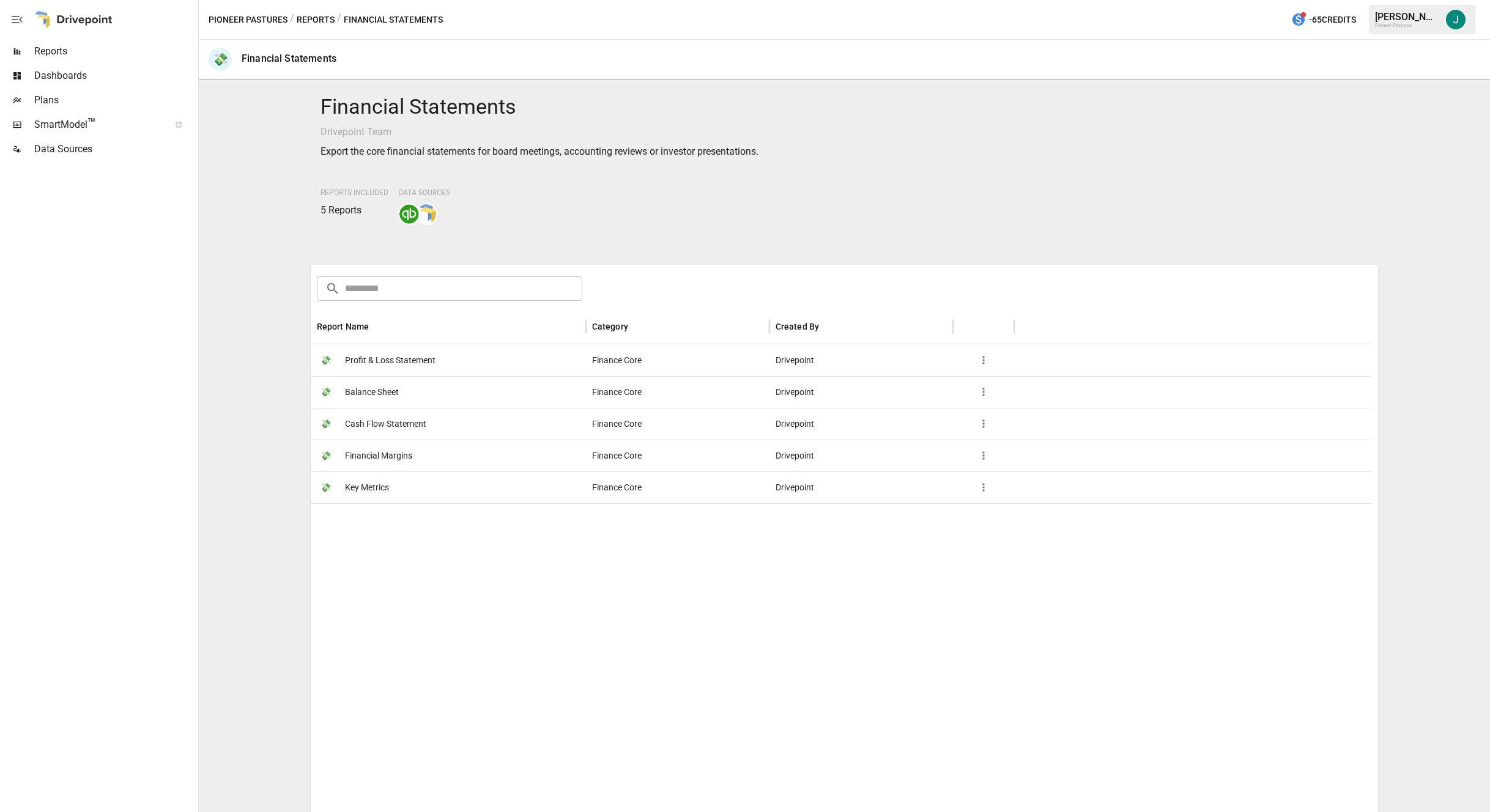
click at [382, 393] on span "Balance Sheet" at bounding box center [372, 392] width 54 height 31
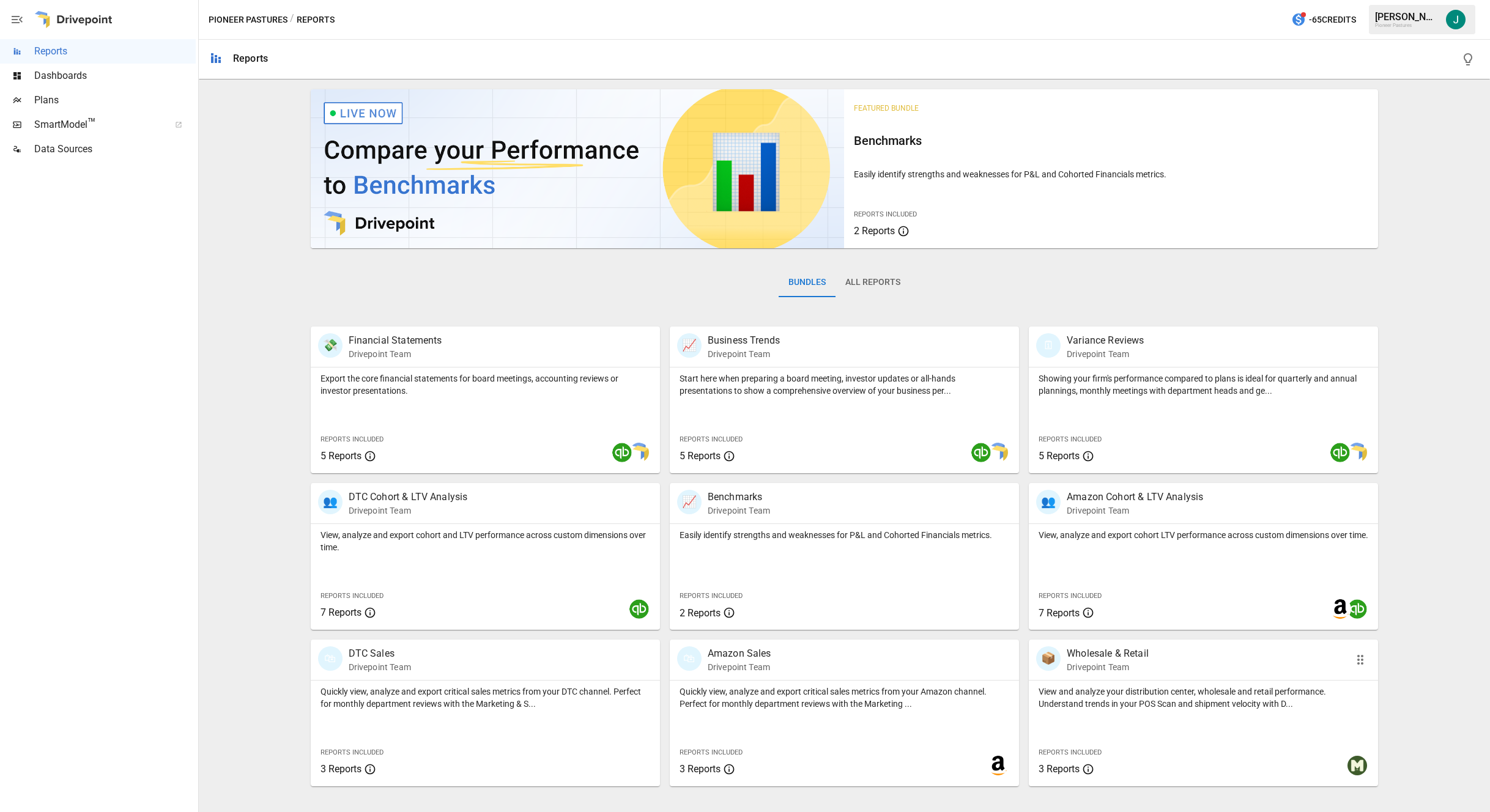
click at [782, 670] on p "Drivepoint Team" at bounding box center [1107, 667] width 82 height 12
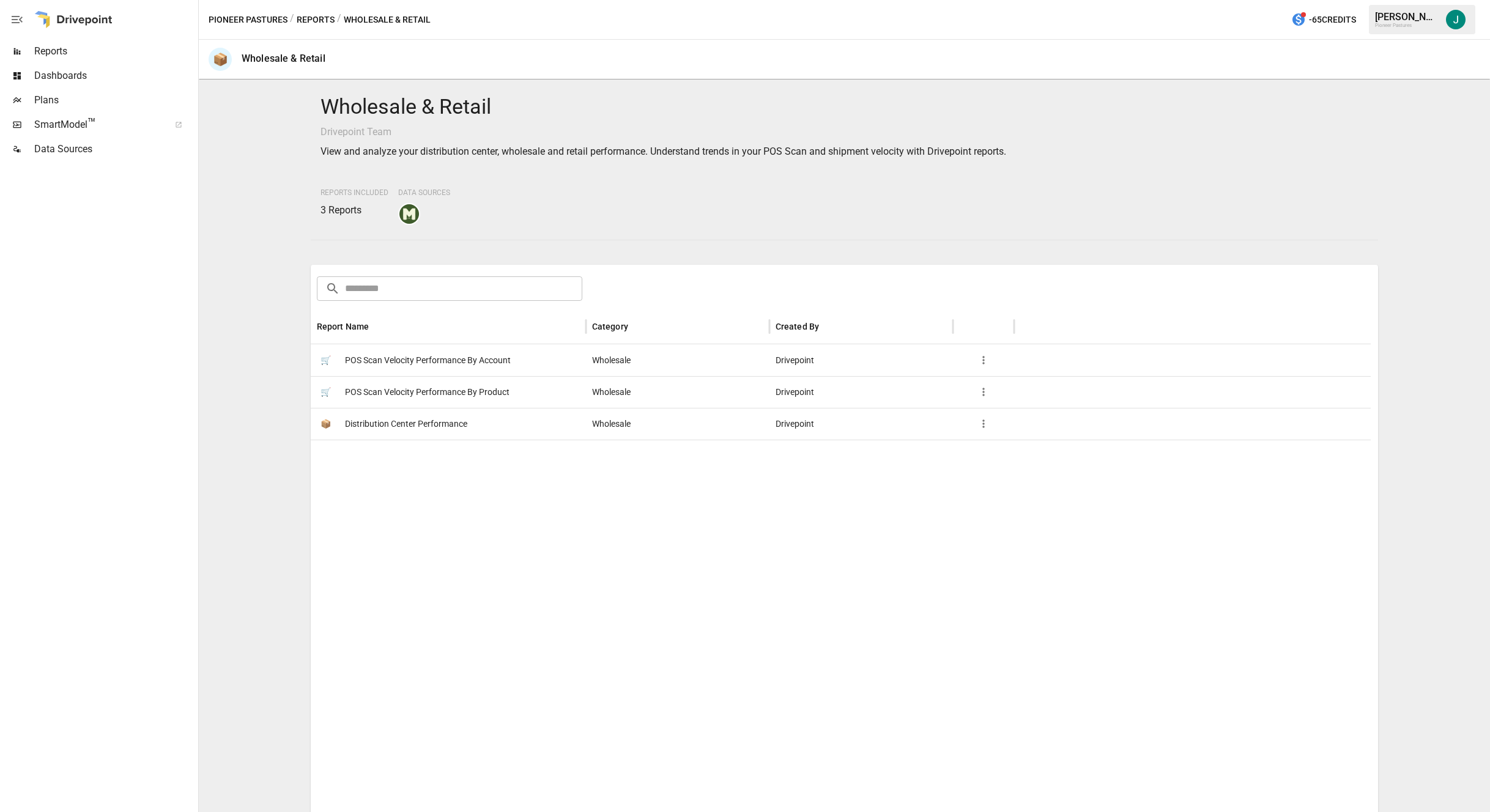
click at [440, 363] on span "POS Scan Velocity Performance By Account" at bounding box center [427, 360] width 166 height 31
click at [395, 392] on span "POS Scan Velocity Performance By Product" at bounding box center [427, 392] width 164 height 31
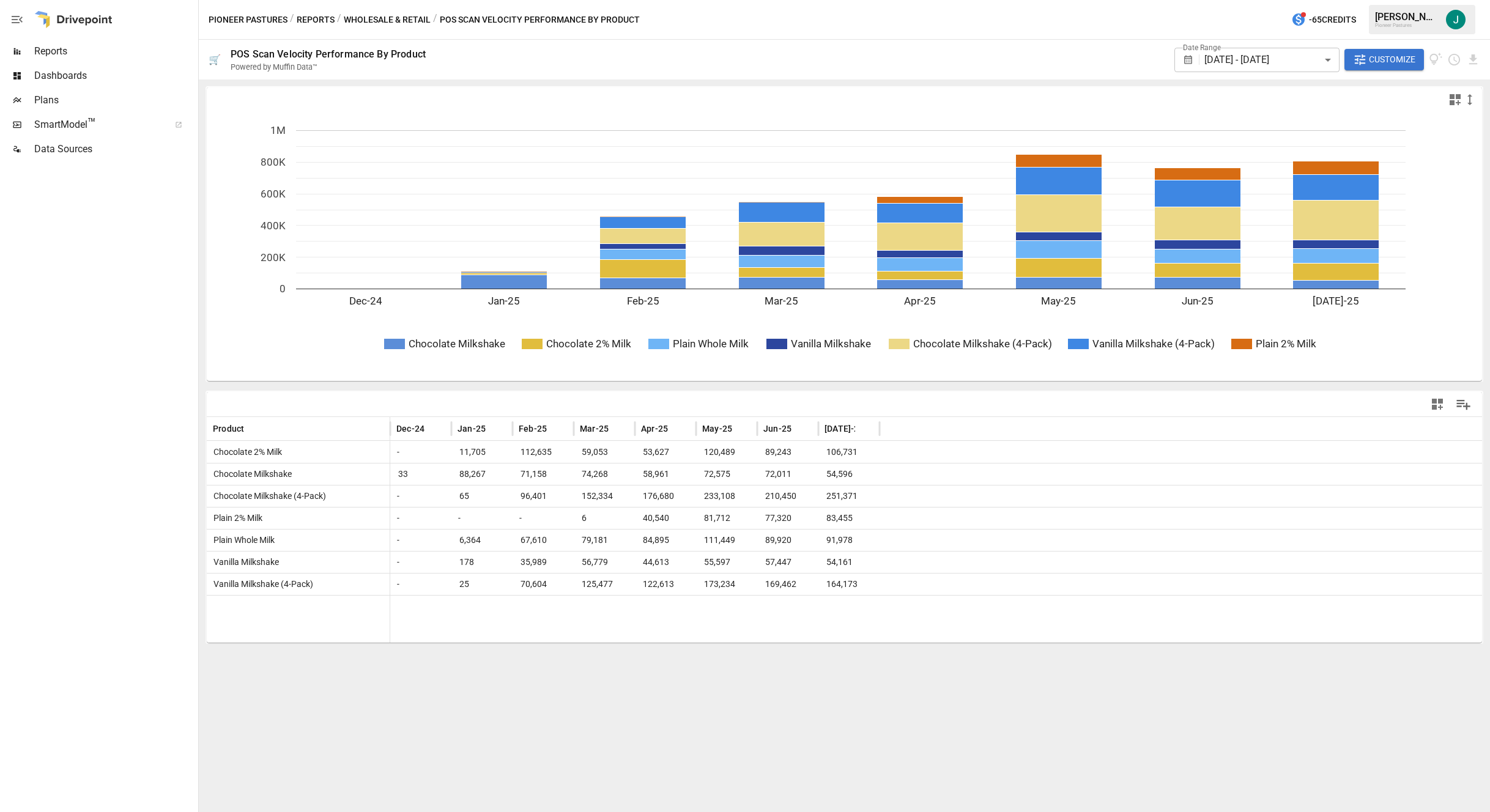
click at [63, 51] on span "Reports" at bounding box center [115, 51] width 161 height 15
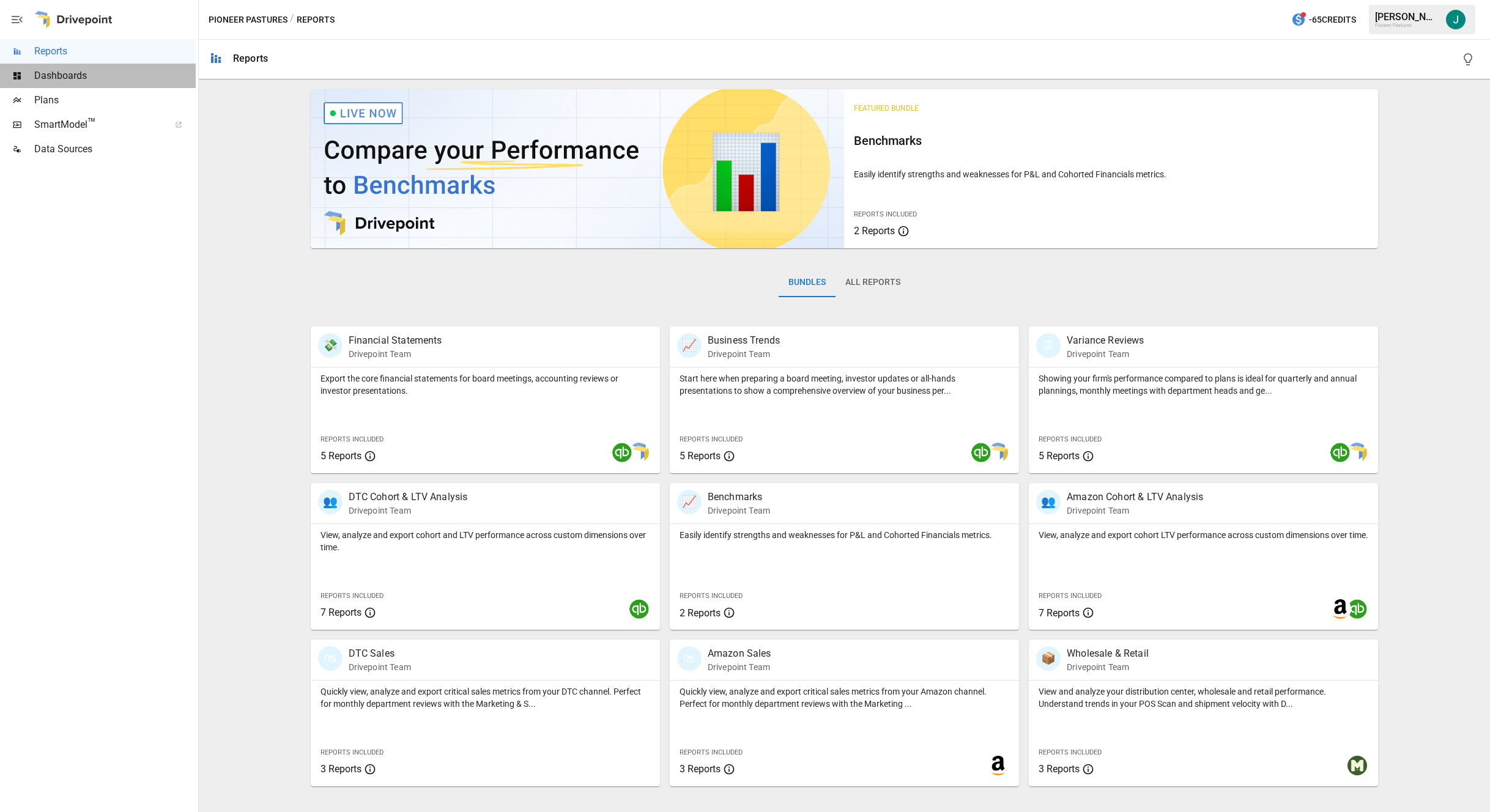
click at [66, 79] on span "Dashboards" at bounding box center [115, 76] width 161 height 15
